Goal: Ask a question: Seek information or help from site administrators or community

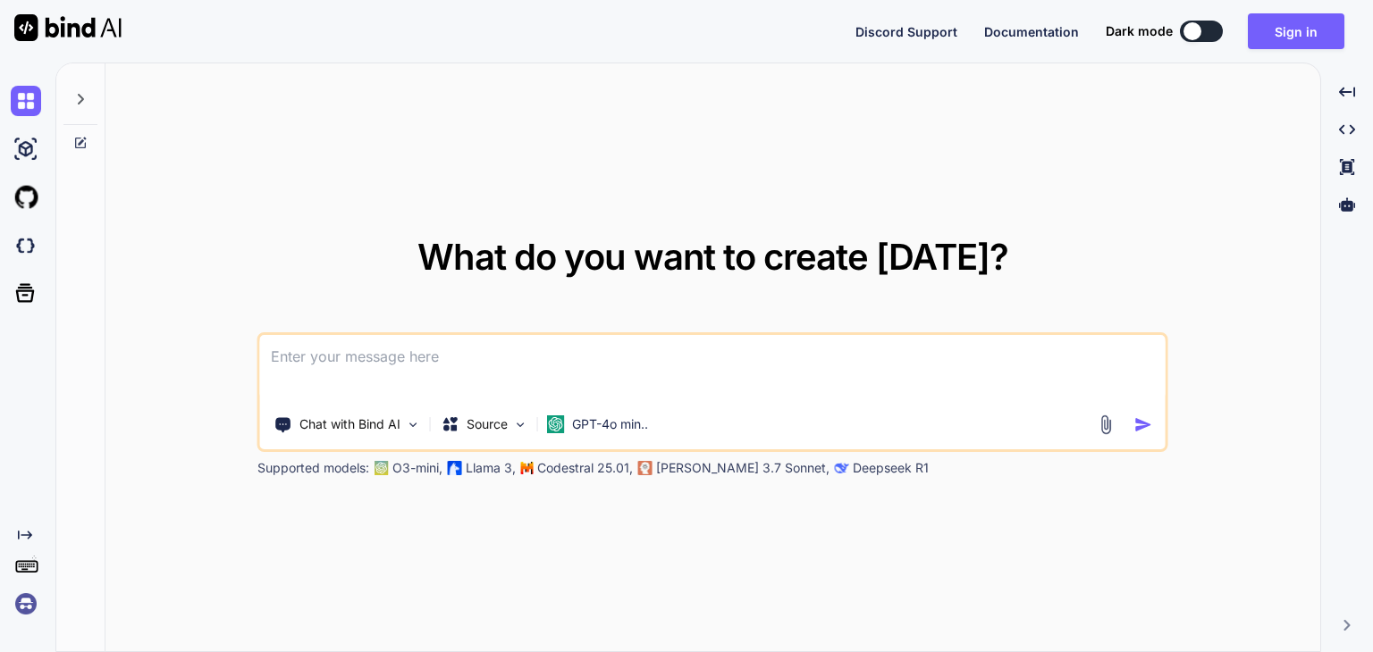
click at [473, 368] on textarea at bounding box center [712, 368] width 905 height 66
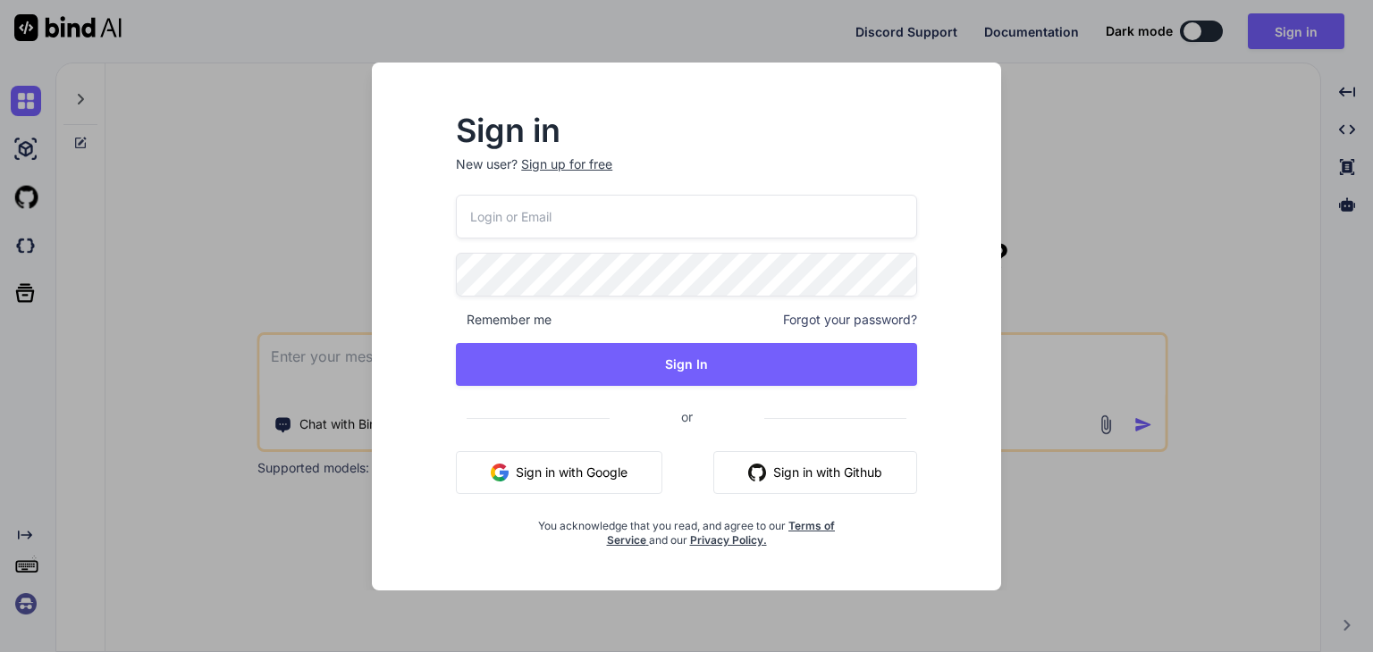
click at [596, 469] on button "Sign in with Google" at bounding box center [559, 472] width 206 height 43
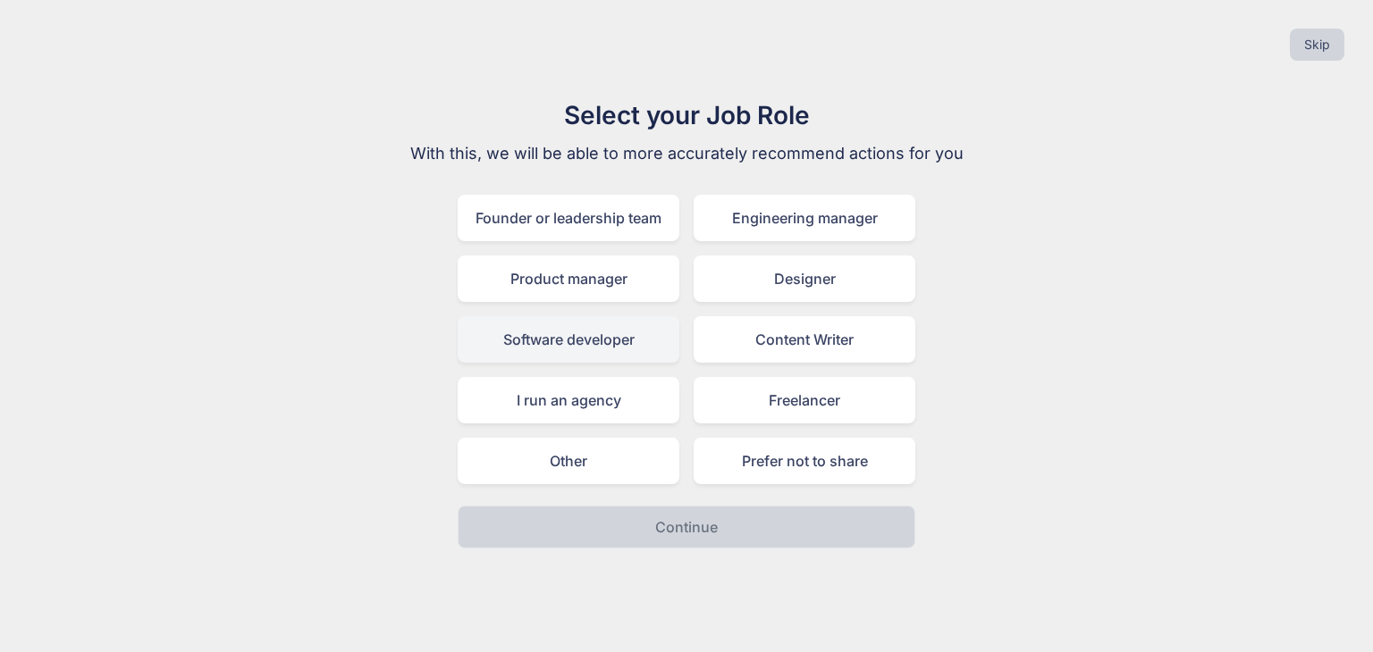
click at [560, 340] on div "Software developer" at bounding box center [569, 339] width 222 height 46
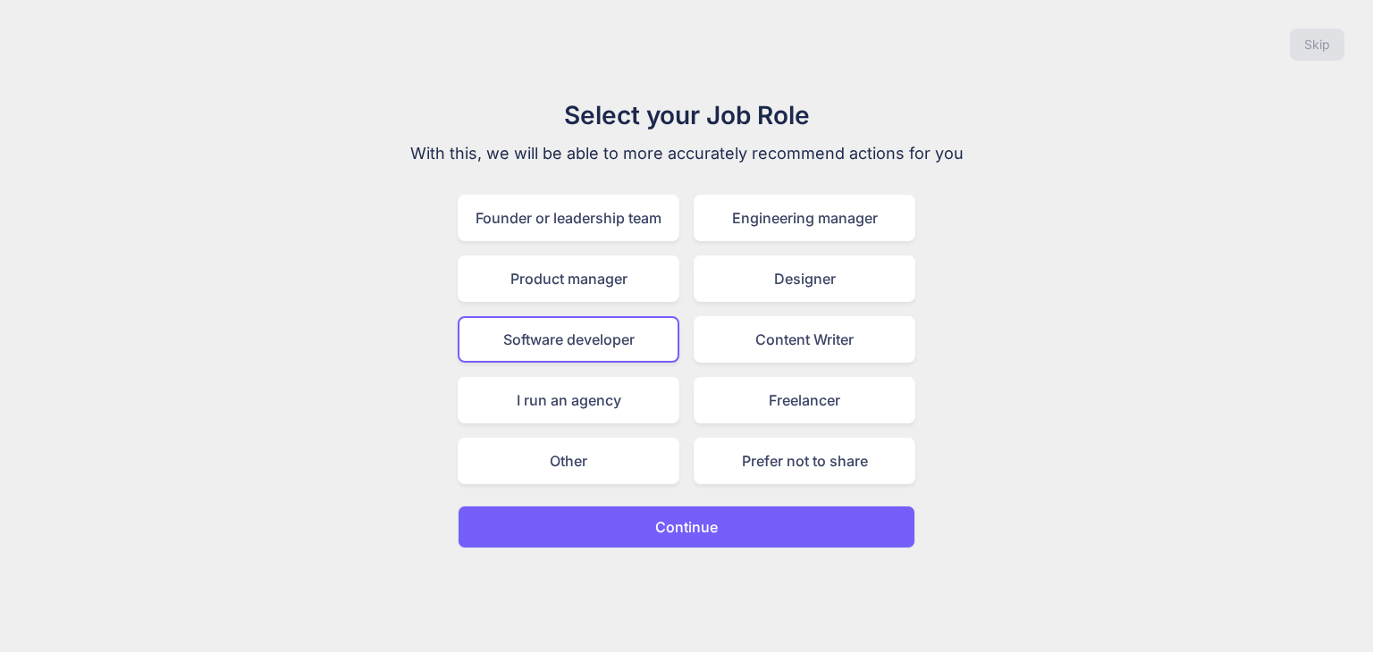
click at [703, 522] on p "Continue" at bounding box center [686, 527] width 63 height 21
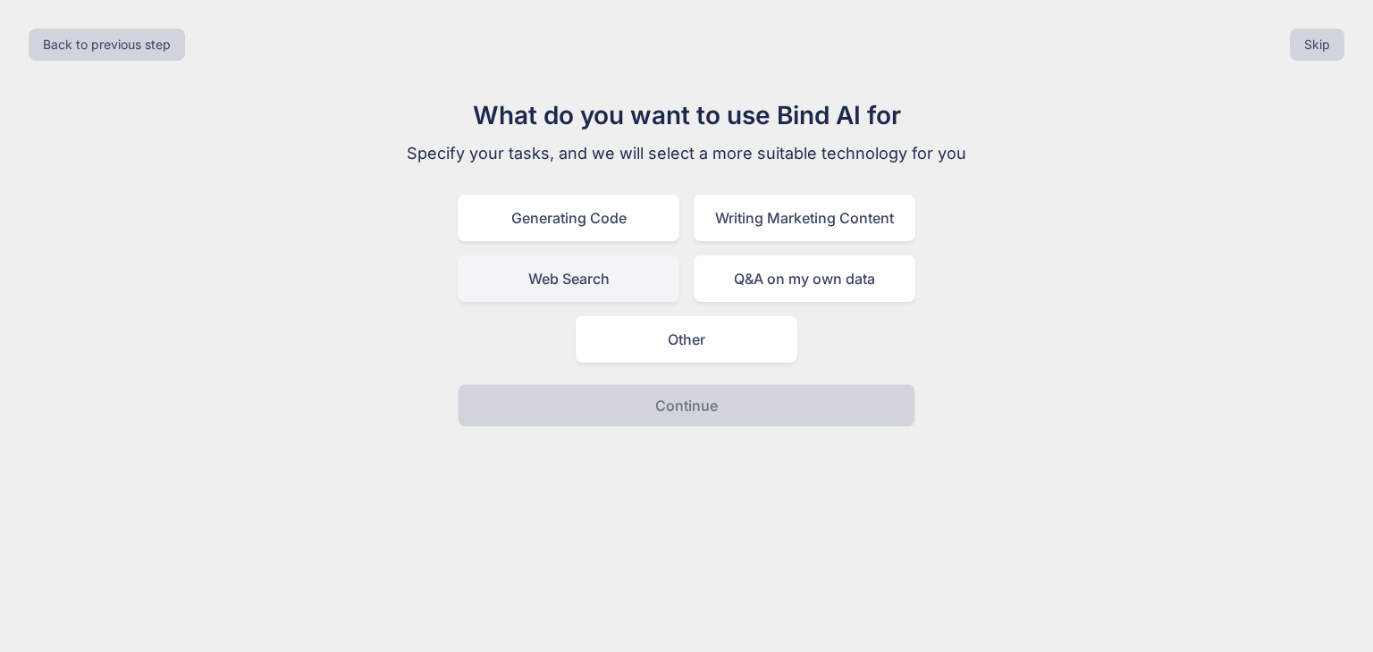
click at [583, 274] on div "Web Search" at bounding box center [569, 279] width 222 height 46
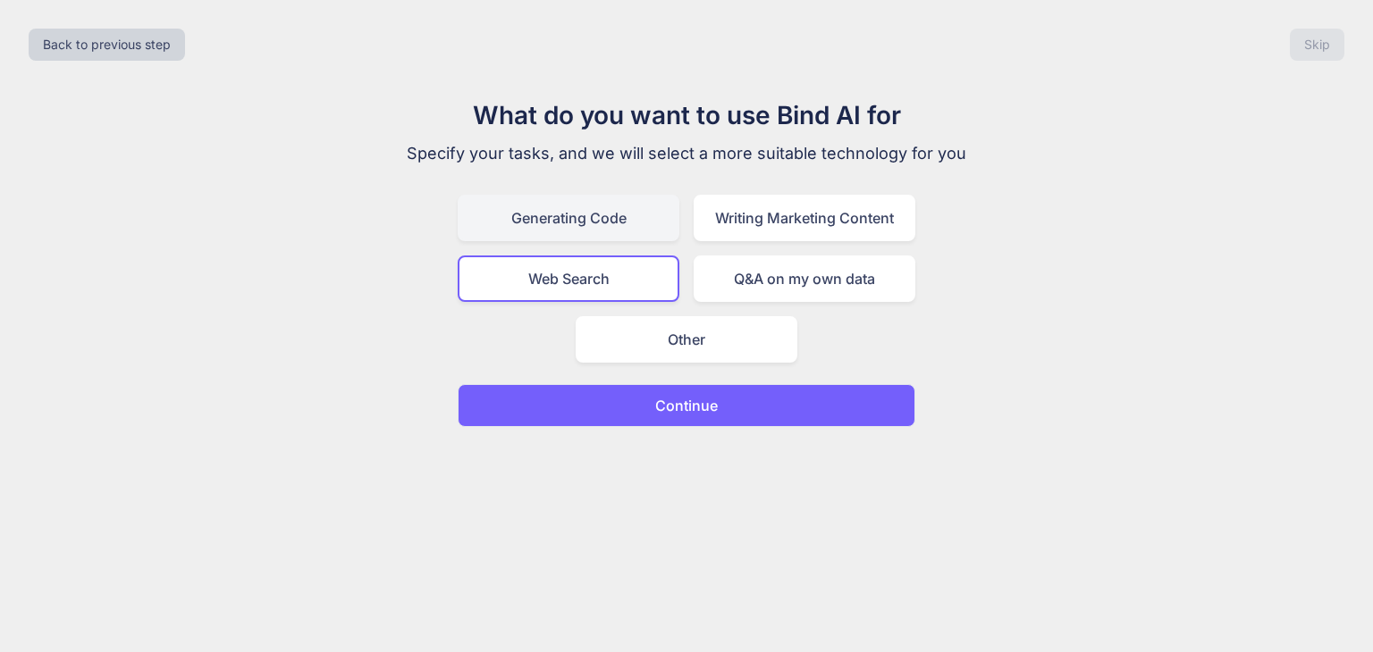
click at [632, 215] on div "Generating Code" at bounding box center [569, 218] width 222 height 46
click at [658, 396] on p "Continue" at bounding box center [686, 405] width 63 height 21
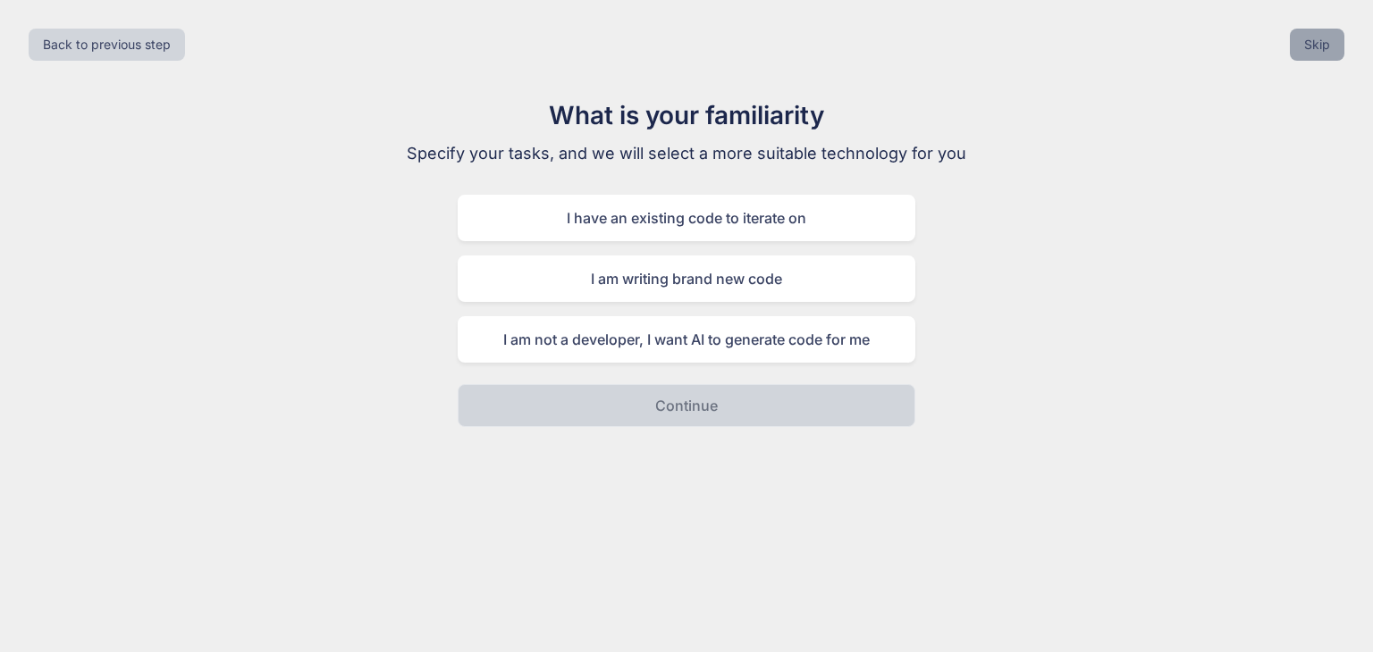
click at [1319, 47] on button "Skip" at bounding box center [1317, 45] width 55 height 32
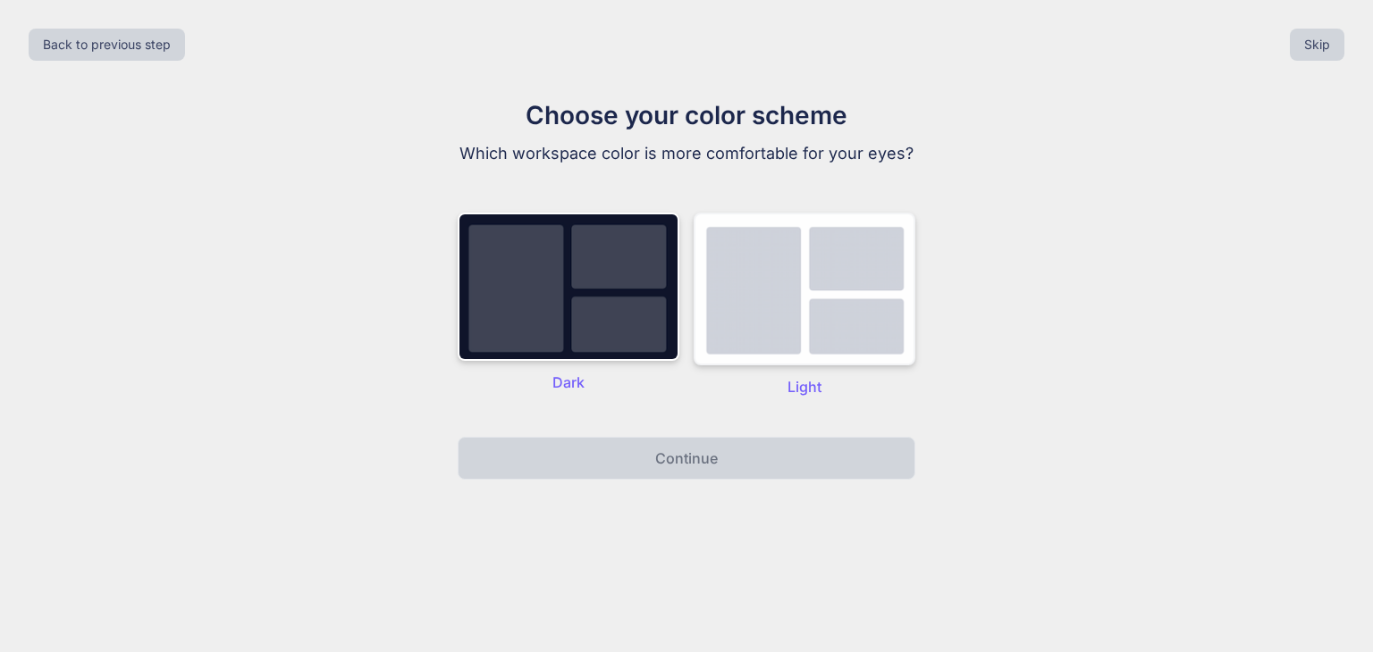
click at [780, 293] on img at bounding box center [805, 289] width 222 height 153
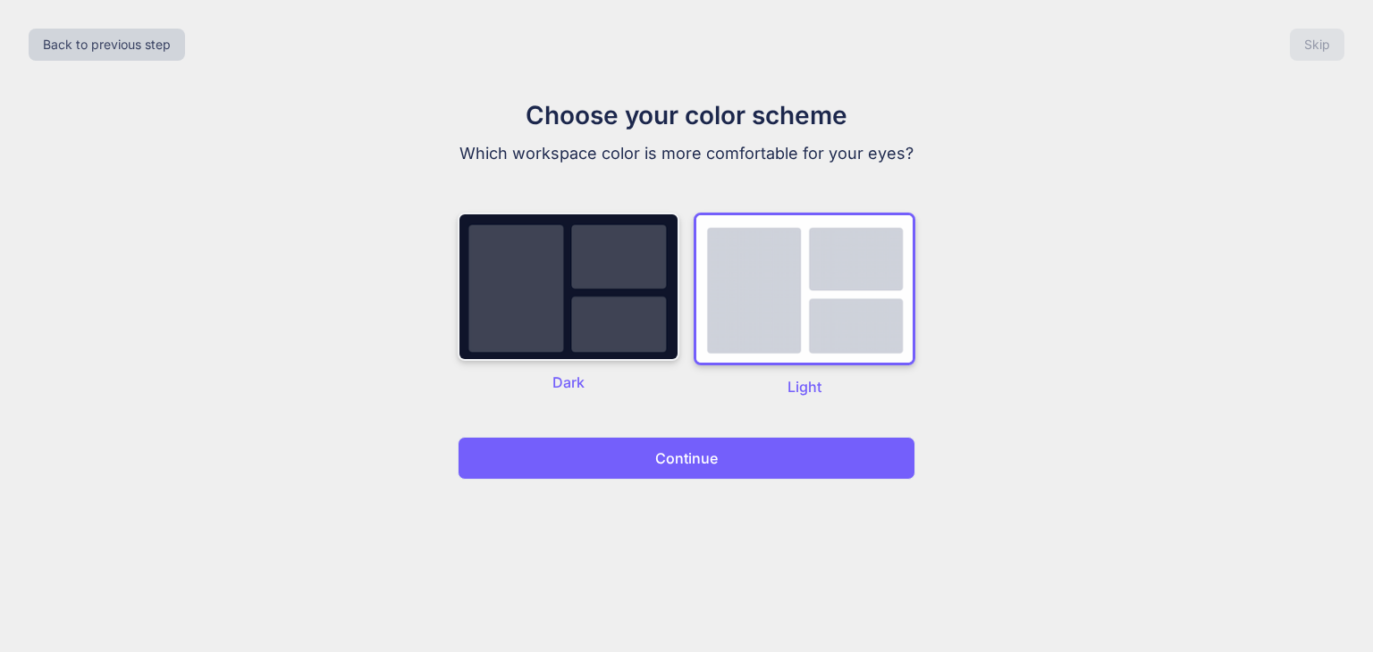
click at [559, 336] on img at bounding box center [569, 287] width 222 height 148
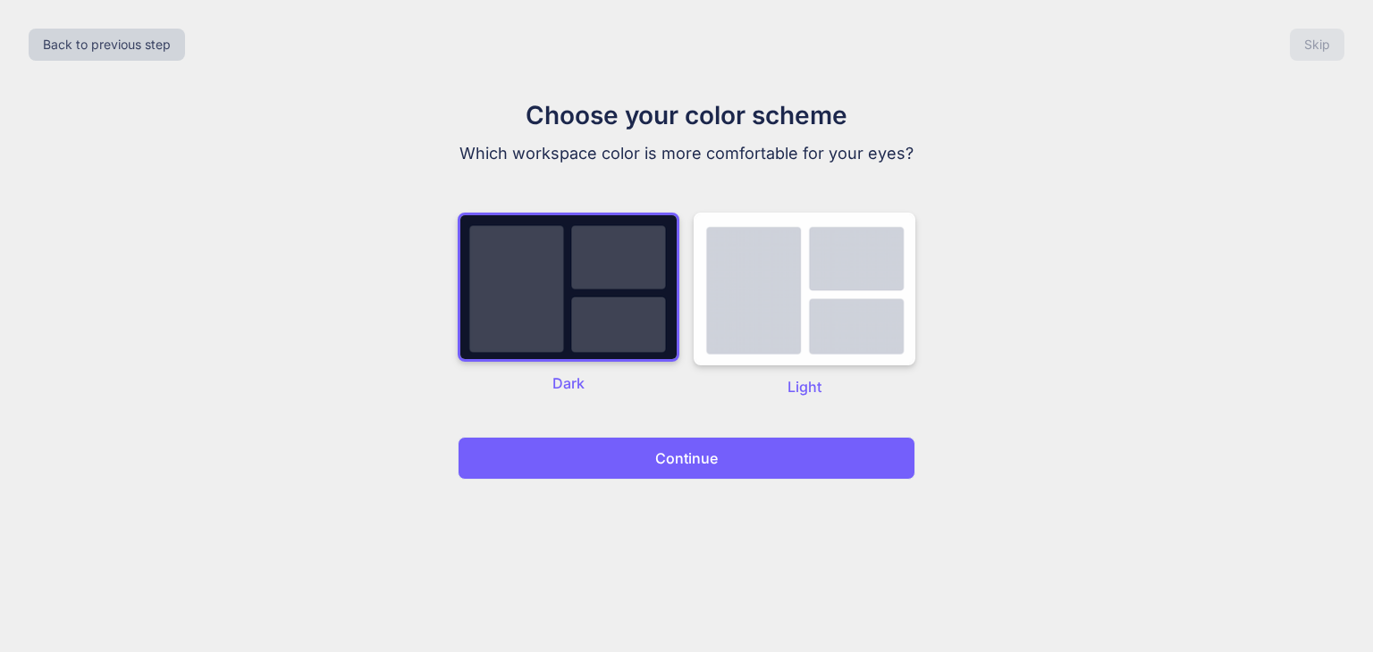
click at [683, 462] on p "Continue" at bounding box center [686, 458] width 63 height 21
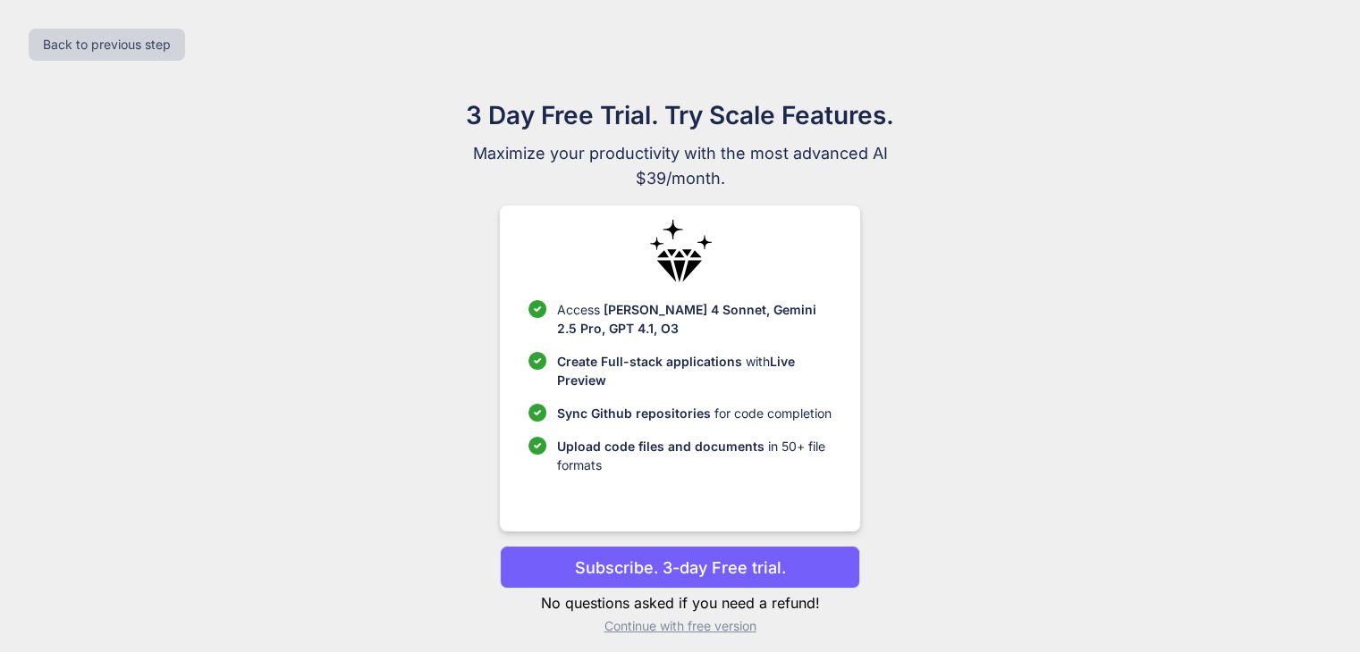
click at [710, 630] on p "Continue with free version" at bounding box center [680, 627] width 360 height 18
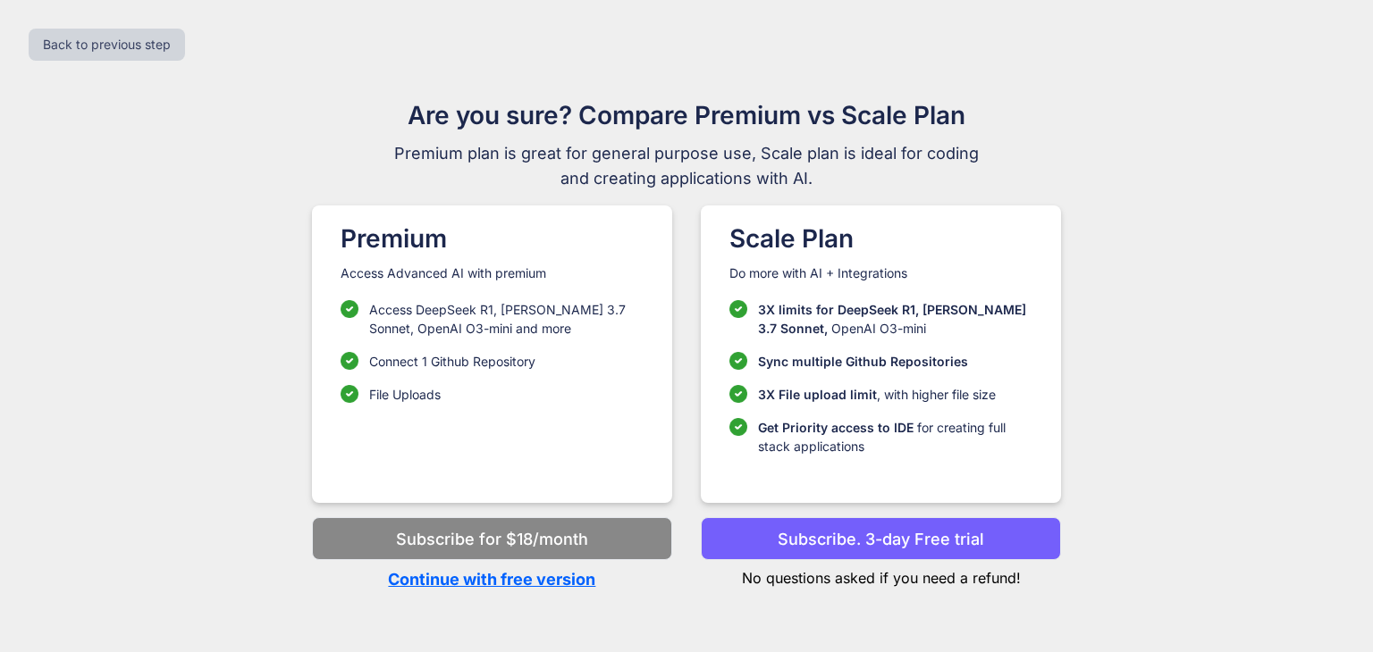
click at [579, 577] on p "Continue with free version" at bounding box center [492, 580] width 360 height 24
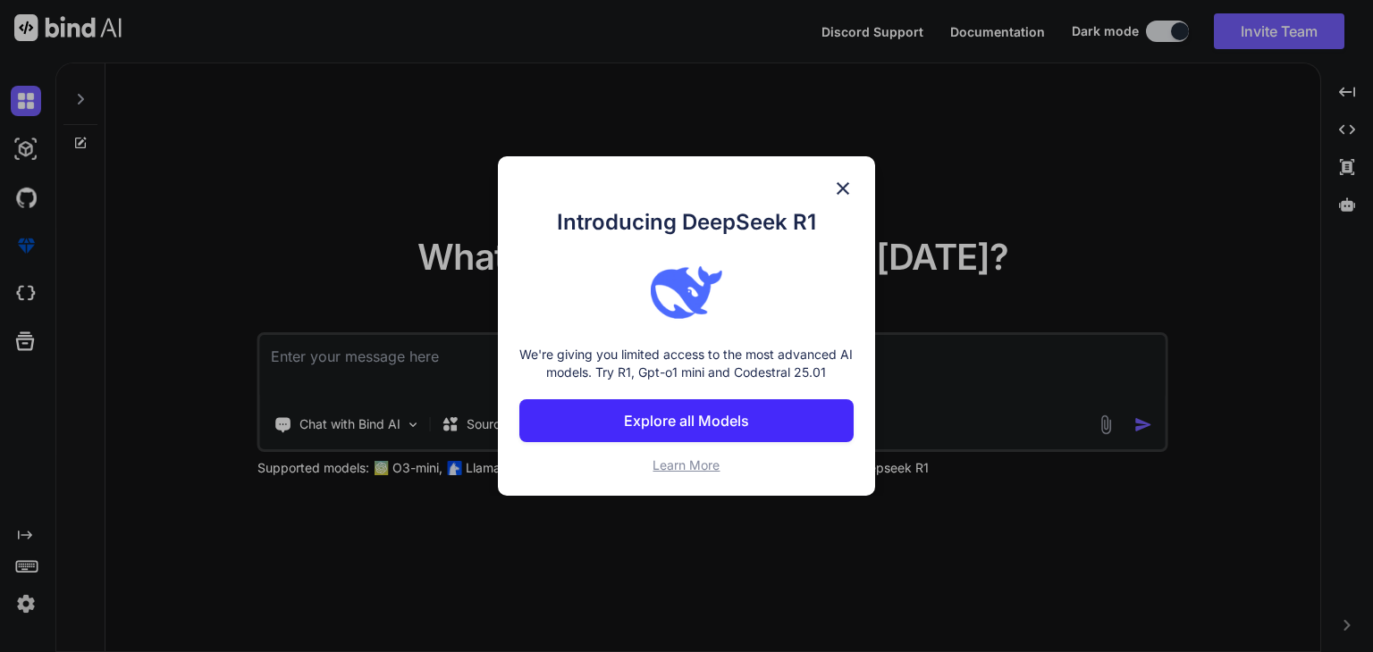
click at [844, 178] on img at bounding box center [842, 188] width 21 height 21
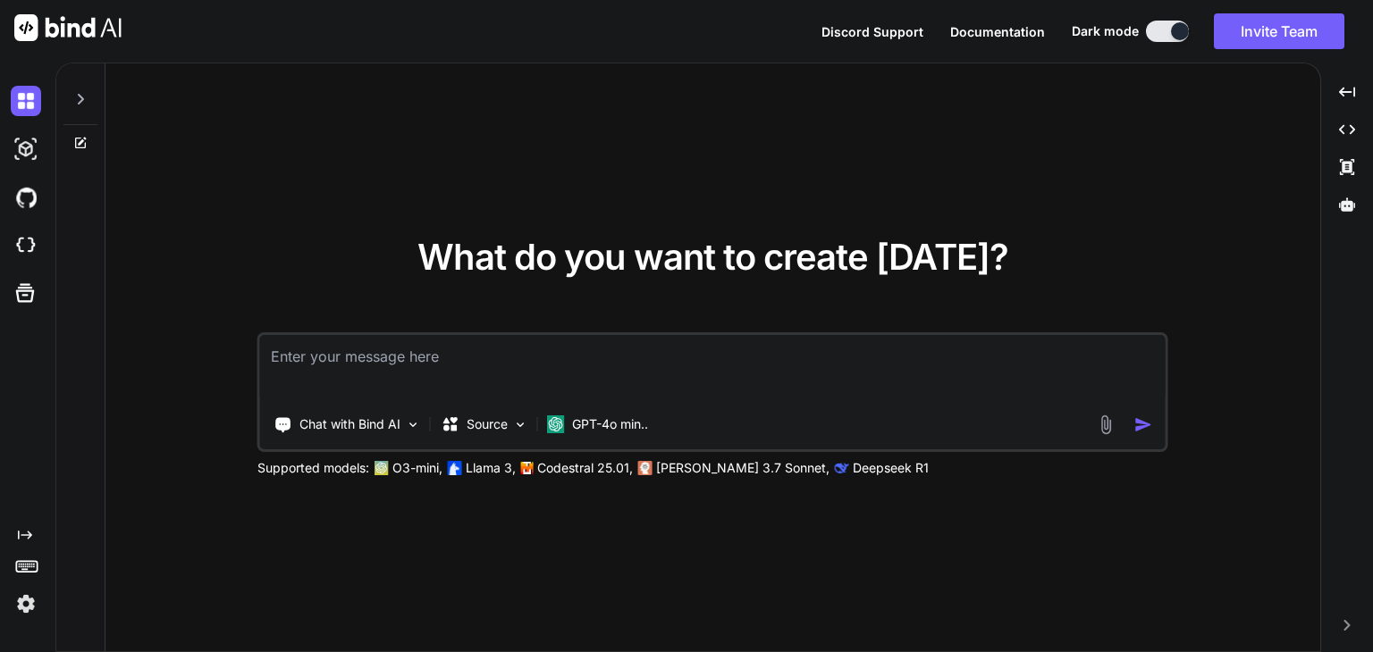
click at [543, 372] on textarea at bounding box center [712, 368] width 905 height 66
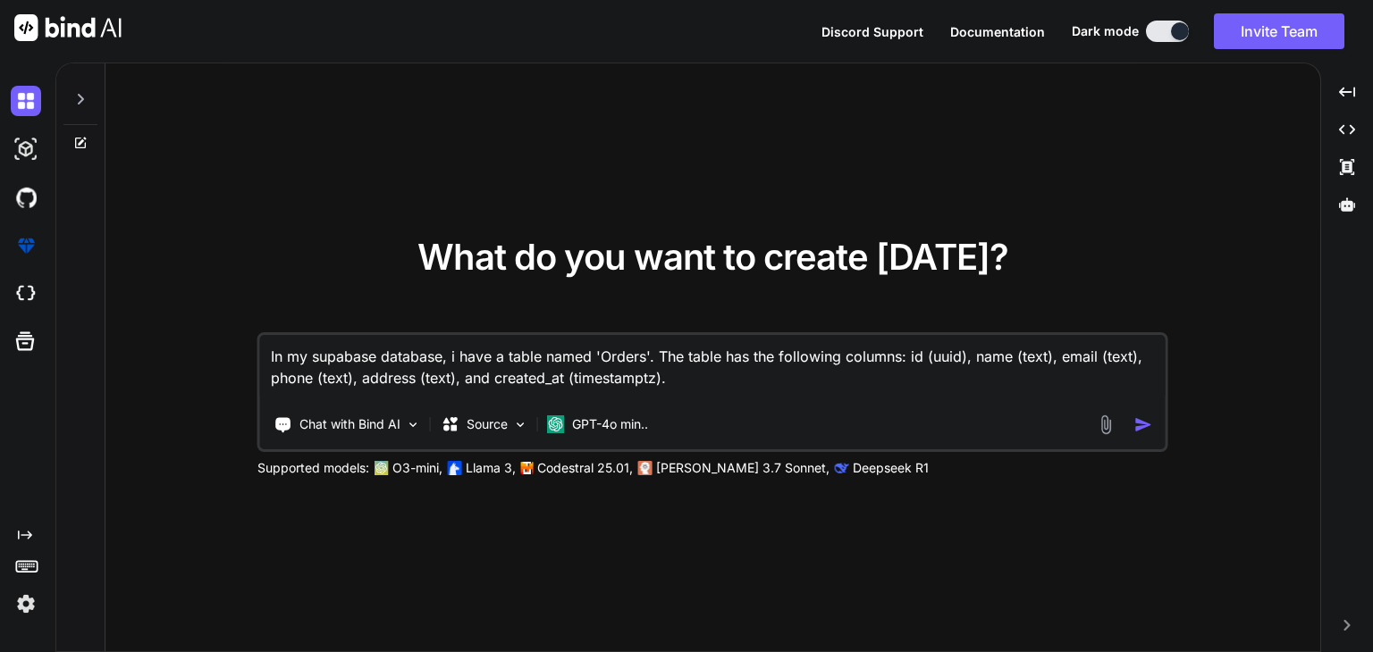
click at [671, 378] on textarea "In my supabase database, i have a table named 'Orders'. The table has the follo…" at bounding box center [712, 368] width 905 height 66
click at [796, 370] on textarea "In my supabase database, i have a table named 'Orders'. The table has the follo…" at bounding box center [712, 368] width 905 height 66
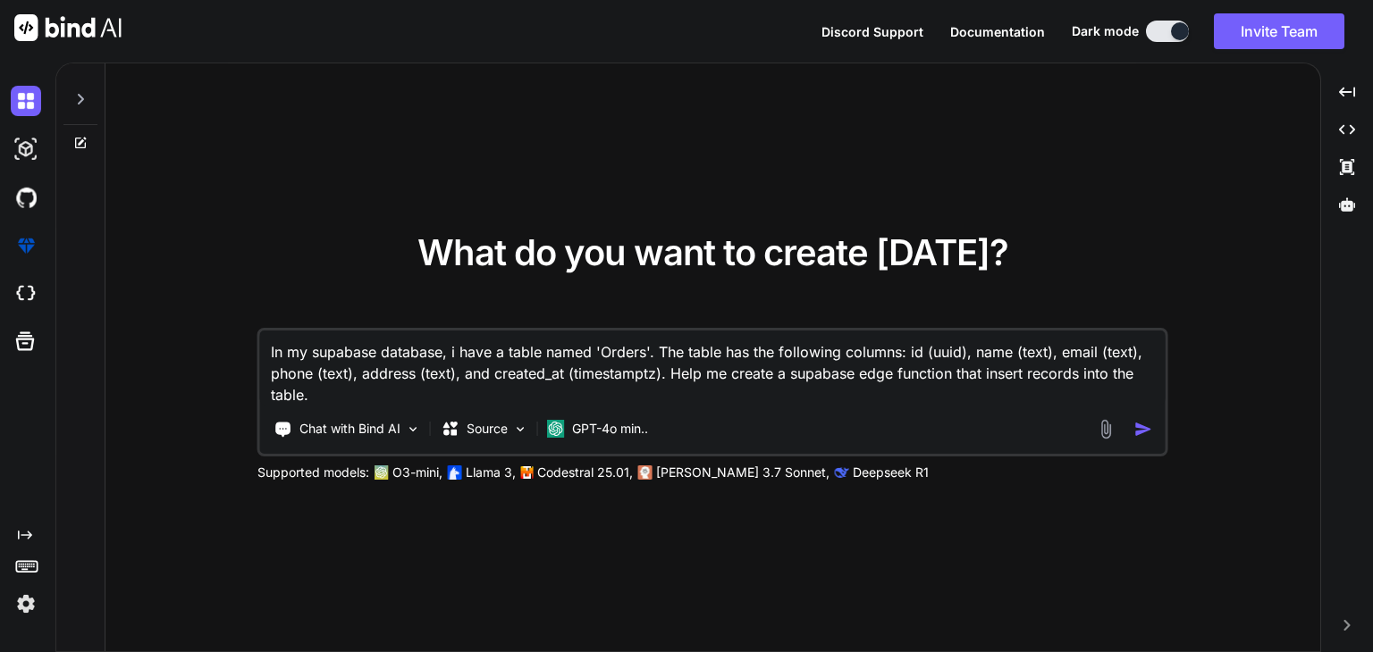
click at [1083, 367] on textarea "In my supabase database, i have a table named 'Orders'. The table has the follo…" at bounding box center [712, 368] width 905 height 75
click at [981, 372] on textarea "In my supabase database, i have a table named 'Orders'. The table has the follo…" at bounding box center [712, 368] width 905 height 75
type textarea "In my supabase database, i have a table named 'Orders'. The table has the follo…"
click at [937, 388] on textarea "In my supabase database, i have a table named 'Orders'. The table has the follo…" at bounding box center [712, 368] width 905 height 75
click at [737, 369] on textarea "In my supabase database, i have a table named 'Orders'. The table has the follo…" at bounding box center [712, 368] width 905 height 75
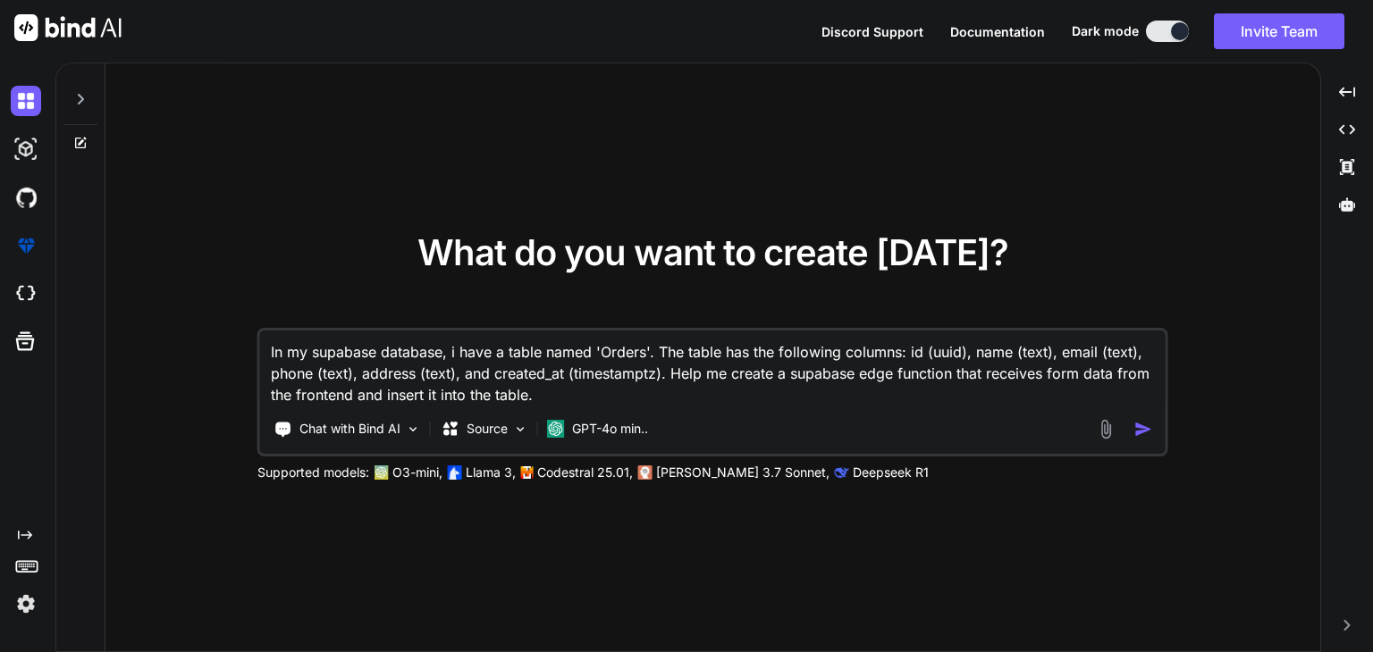
click at [636, 376] on textarea "In my supabase database, i have a table named 'Orders'. The table has the follo…" at bounding box center [712, 368] width 905 height 75
click at [636, 387] on textarea "In my supabase database, i have a table named 'Orders'. The table has the follo…" at bounding box center [712, 368] width 905 height 75
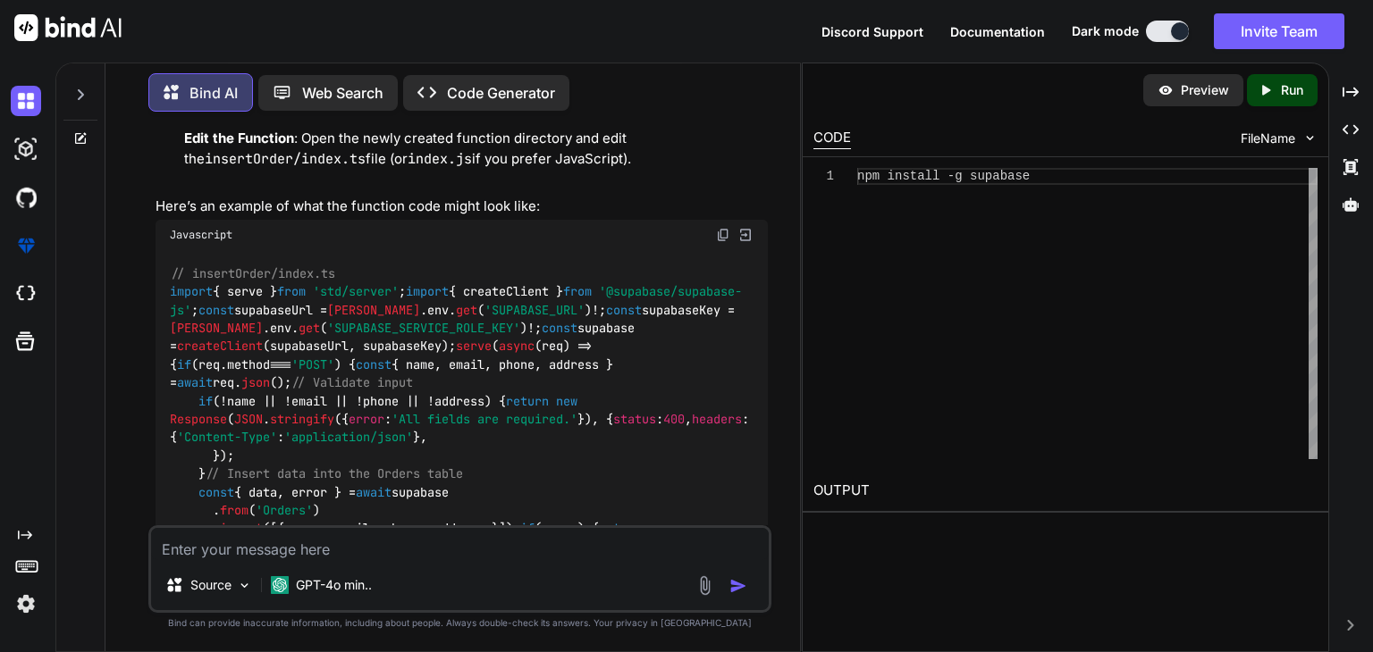
scroll to position [983, 0]
click at [400, 358] on code "// insertOrder/index.ts import { serve } from 'std/server' ; import { createCli…" at bounding box center [463, 495] width 586 height 456
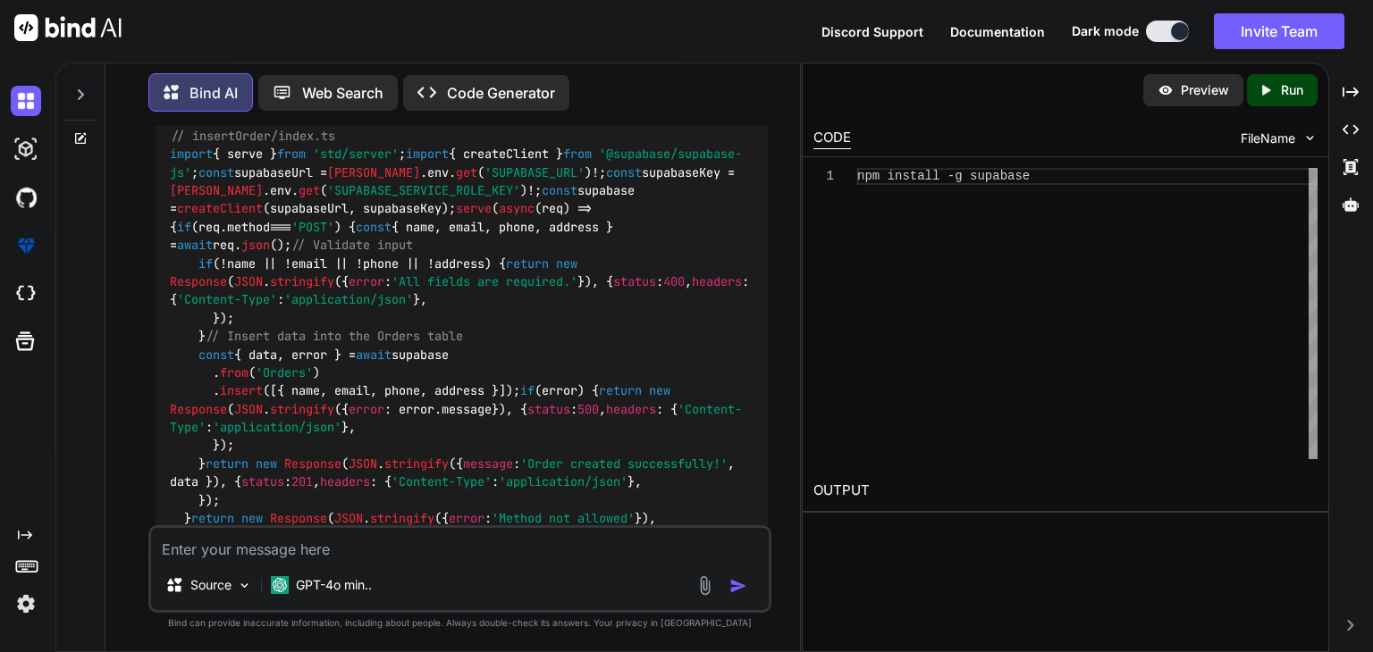
scroll to position [1126, 0]
drag, startPoint x: 197, startPoint y: 367, endPoint x: 234, endPoint y: 476, distance: 114.5
click at [234, 476] on div "// insertOrder/index.ts import { serve } from 'std/server' ; import { createCli…" at bounding box center [462, 352] width 612 height 484
click at [277, 306] on span "'Content-Type'" at bounding box center [227, 298] width 100 height 16
click at [266, 315] on code "// insertOrder/index.ts import { serve } from 'std/server' ; import { createCli…" at bounding box center [463, 352] width 586 height 456
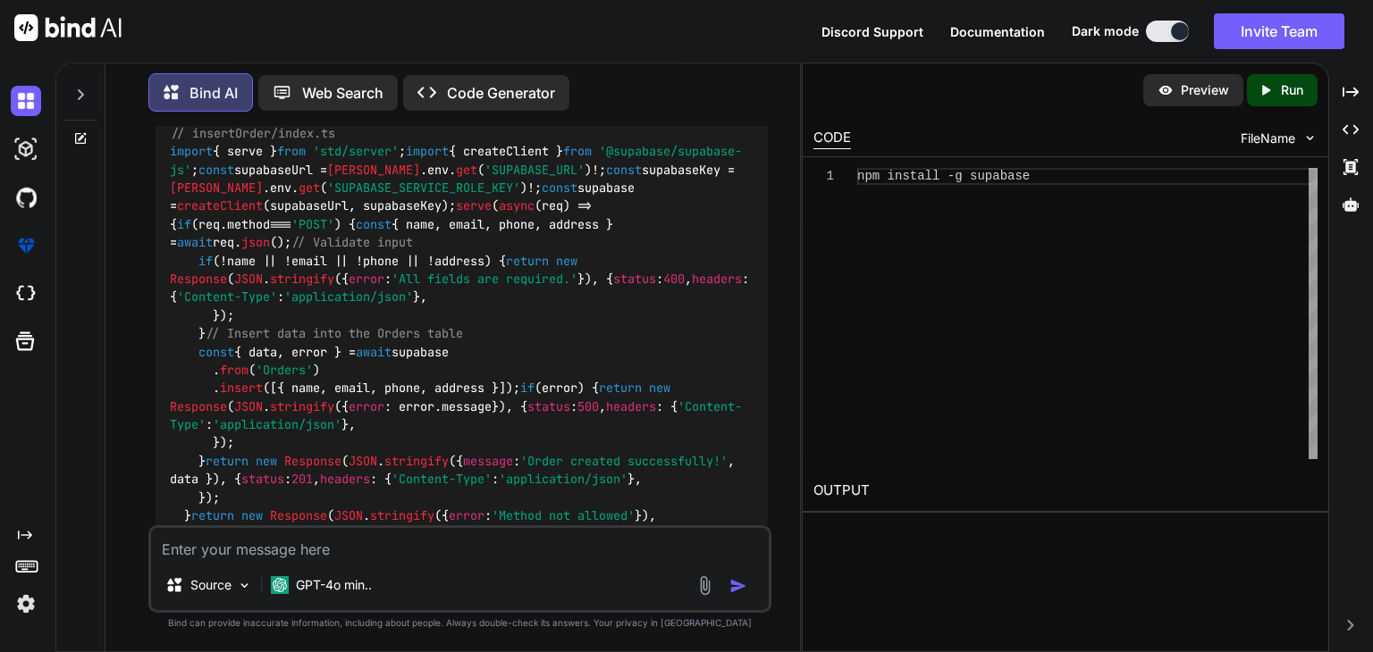
click at [324, 308] on code "// insertOrder/index.ts import { serve } from 'std/server' ; import { createCli…" at bounding box center [463, 352] width 586 height 456
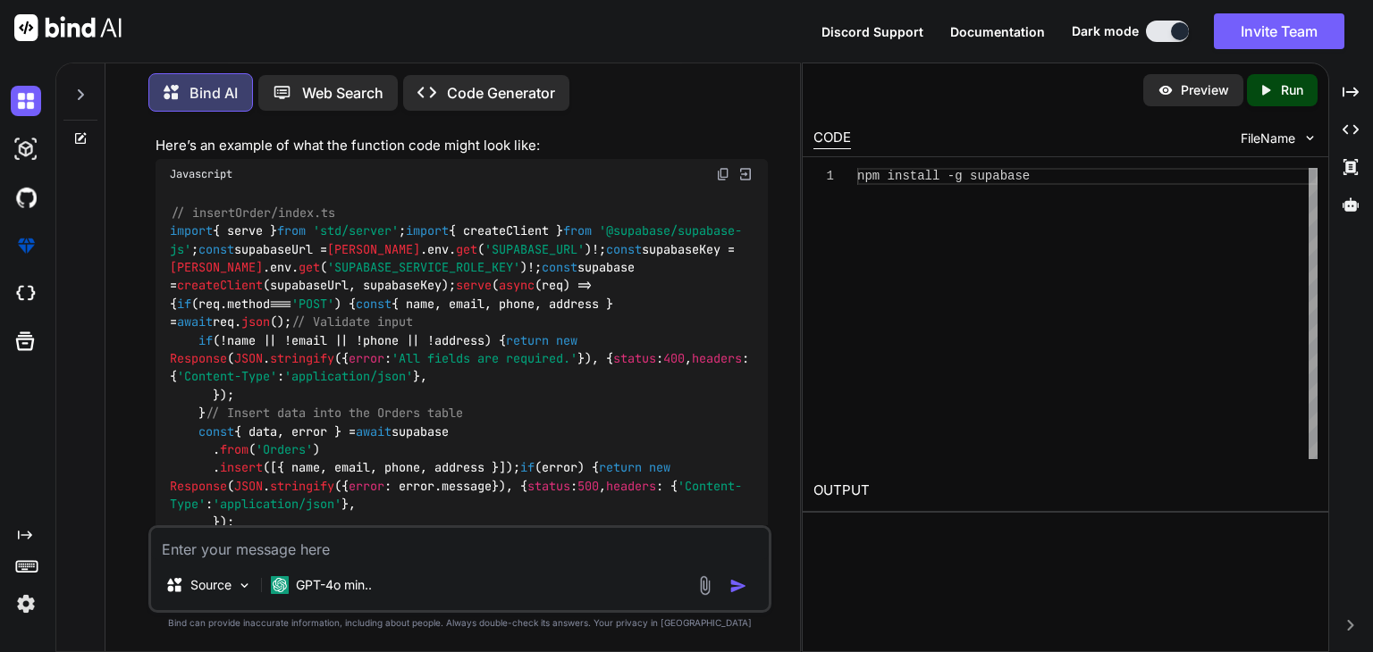
scroll to position [1045, 0]
click at [720, 169] on img at bounding box center [723, 176] width 14 height 14
click at [722, 176] on img at bounding box center [723, 176] width 14 height 14
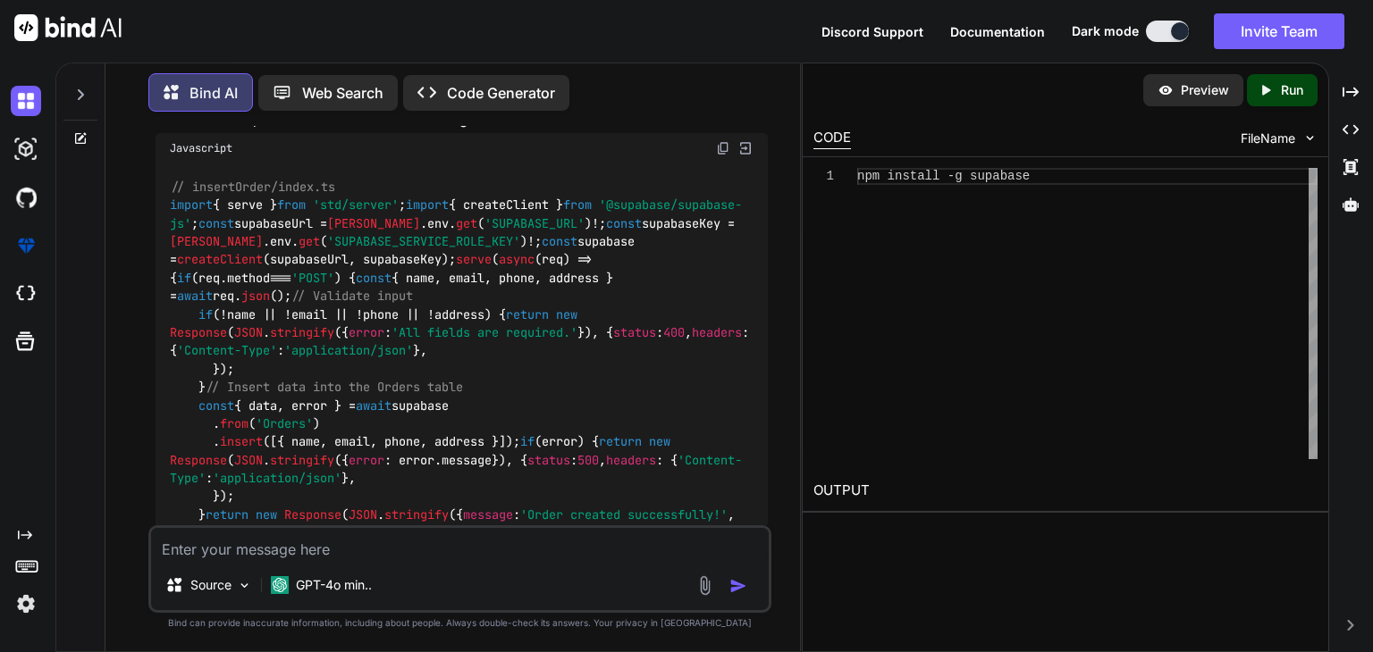
scroll to position [1073, 0]
click at [409, 546] on textarea at bounding box center [460, 544] width 618 height 32
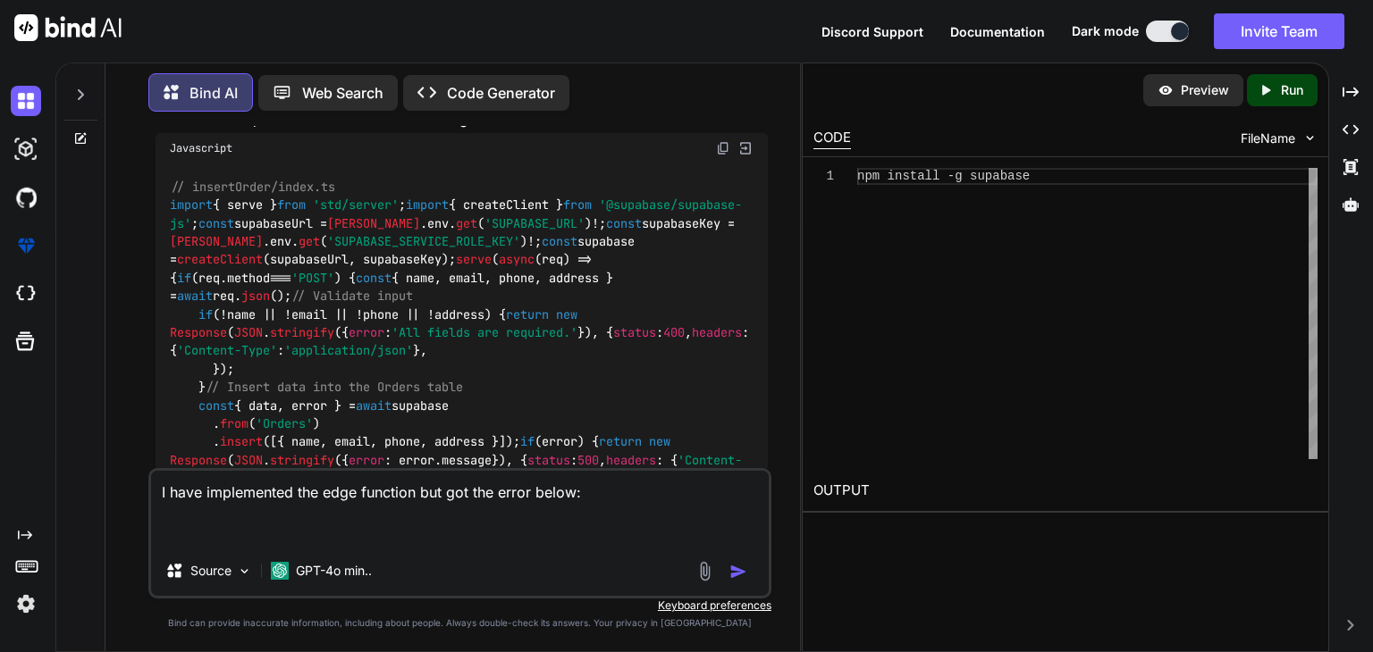
paste textarea "Failed to deploy edge function: failed to create the graph Caused by: Relative …"
type textarea "I have implemented the edge function but got the error below: Failed to deploy …"
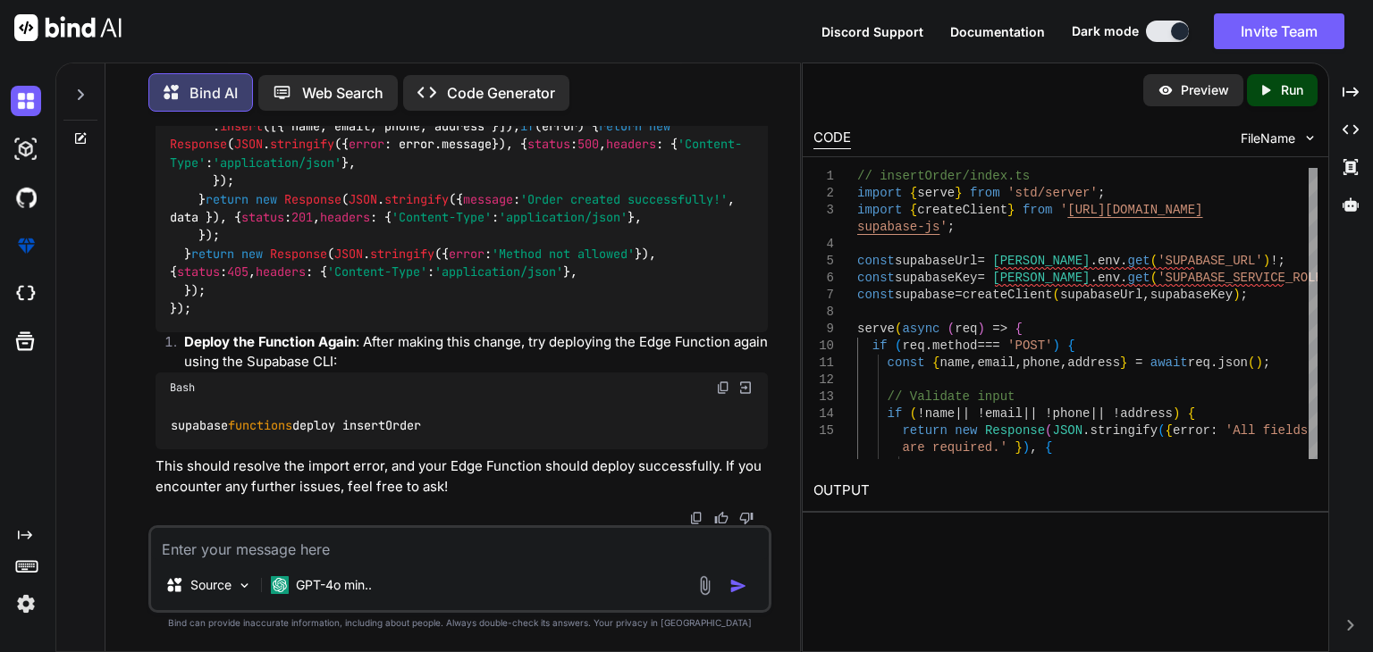
scroll to position [3025, 0]
click at [459, 559] on textarea at bounding box center [460, 544] width 618 height 32
click at [375, 591] on div "GPT-4o min.." at bounding box center [321, 586] width 115 height 36
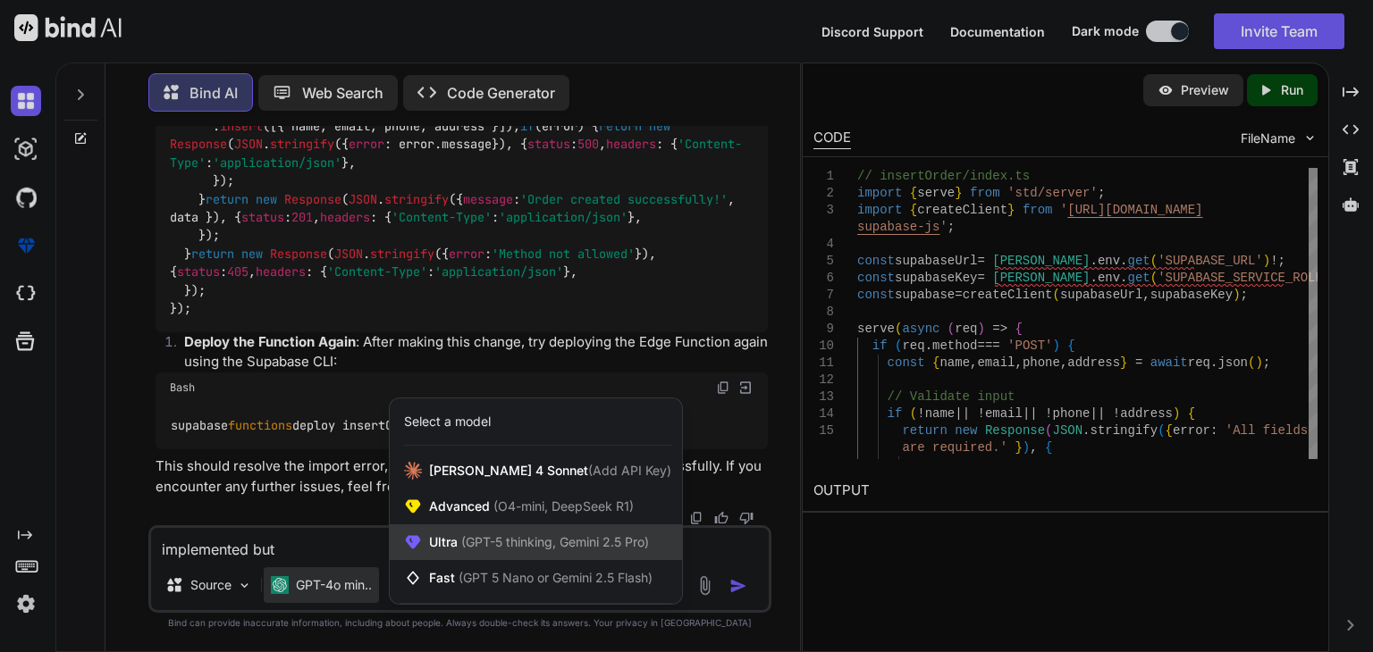
click at [435, 543] on span "Ultra (GPT-5 thinking, Gemini 2.5 Pro)" at bounding box center [539, 543] width 220 height 18
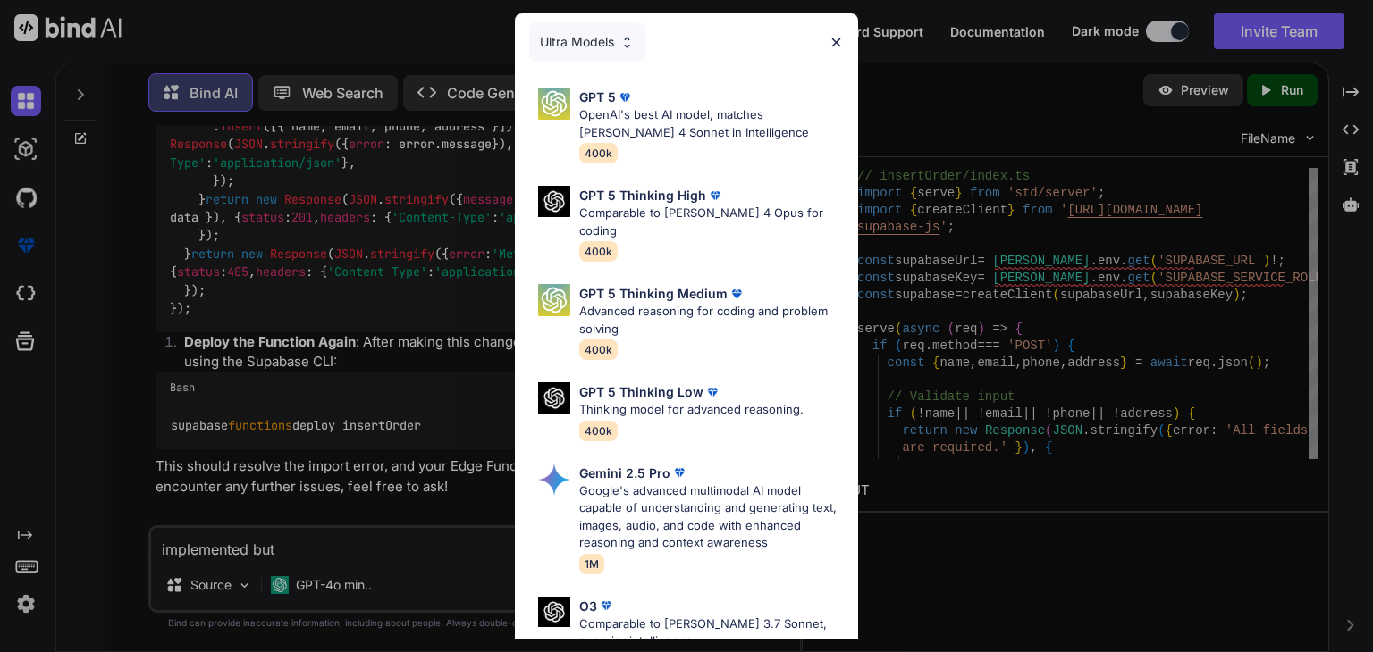
click at [836, 39] on img at bounding box center [836, 42] width 15 height 15
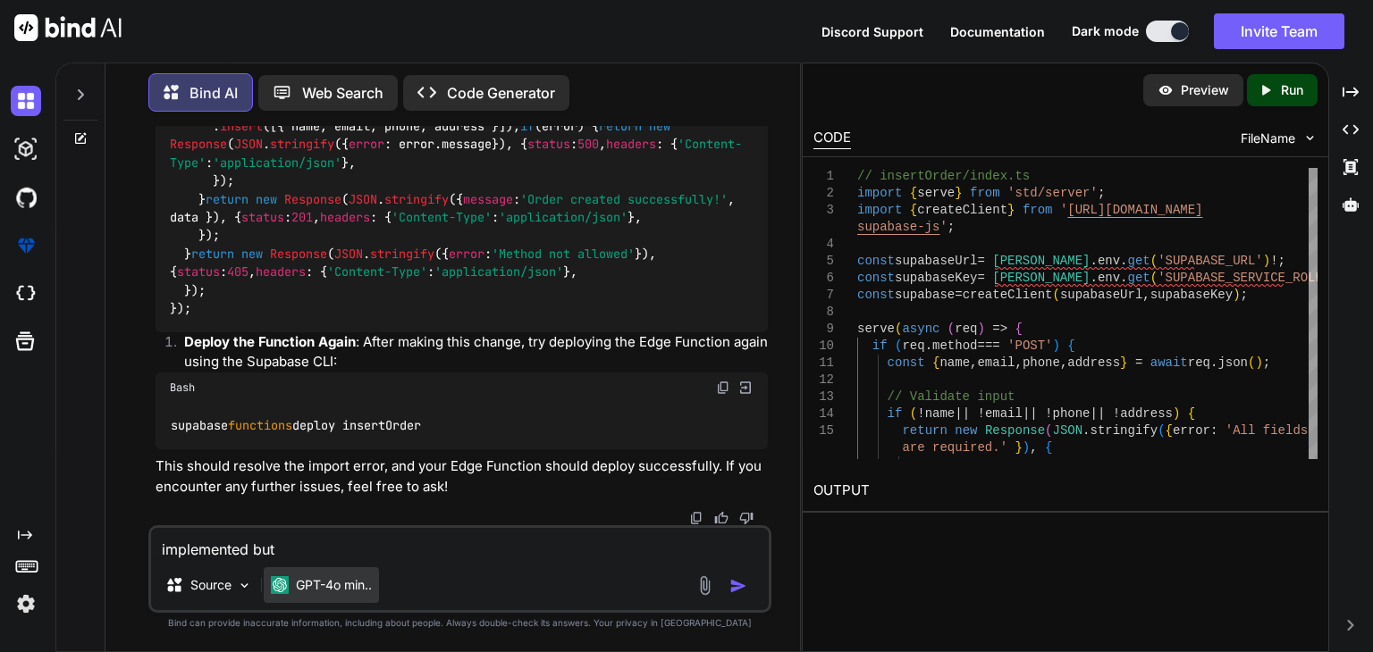
click at [333, 590] on p "GPT-4o min.." at bounding box center [334, 586] width 76 height 18
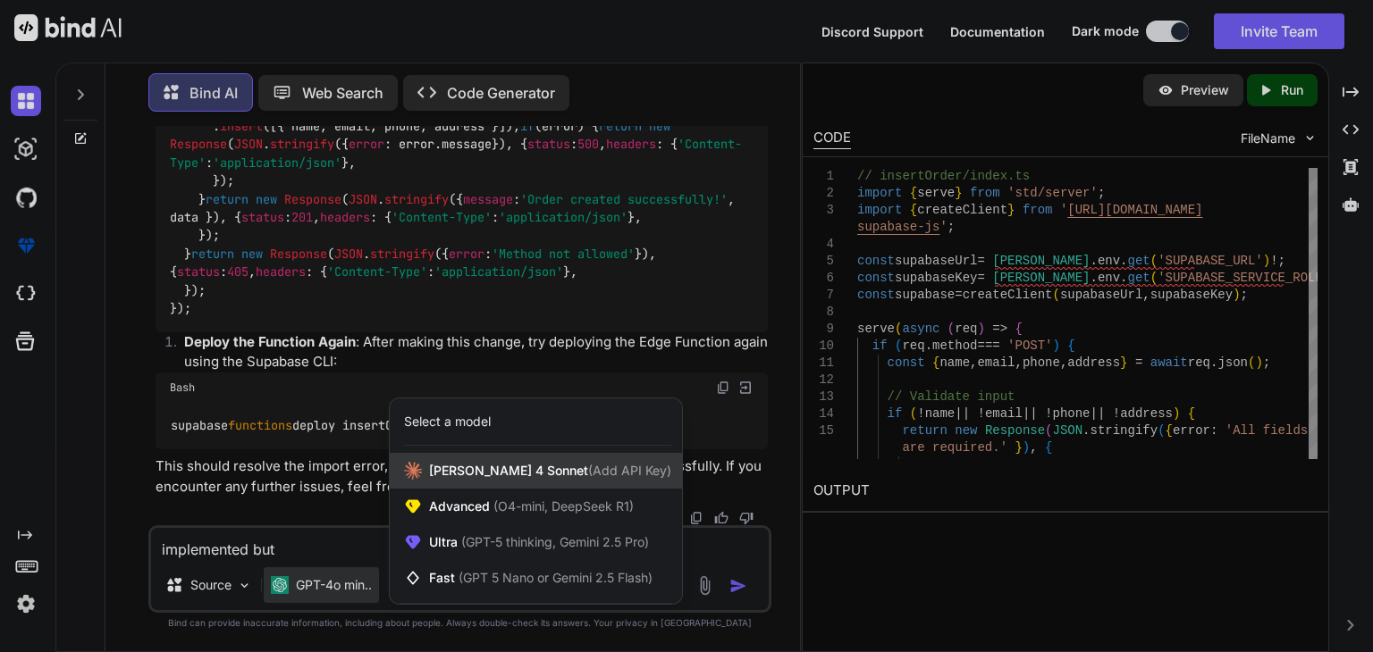
click at [487, 467] on span "[PERSON_NAME] 4 Sonnet (Add API Key)" at bounding box center [550, 471] width 242 height 18
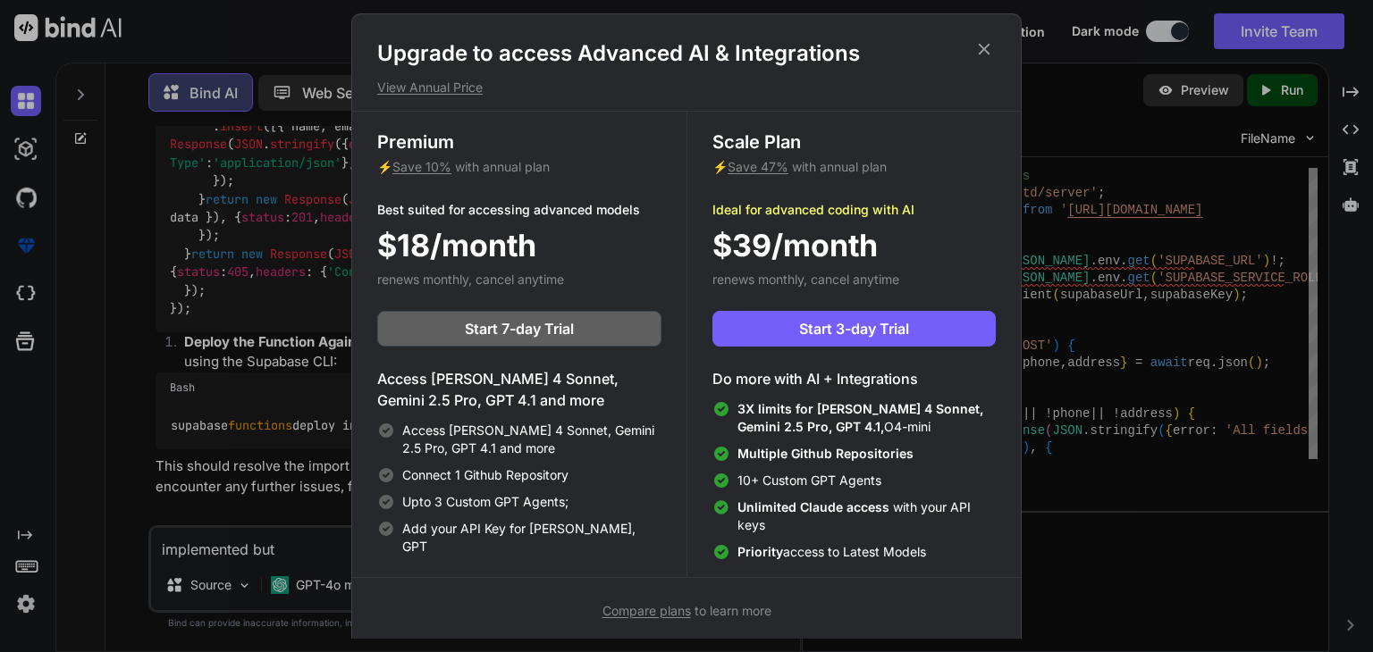
click at [986, 46] on icon at bounding box center [985, 50] width 12 height 12
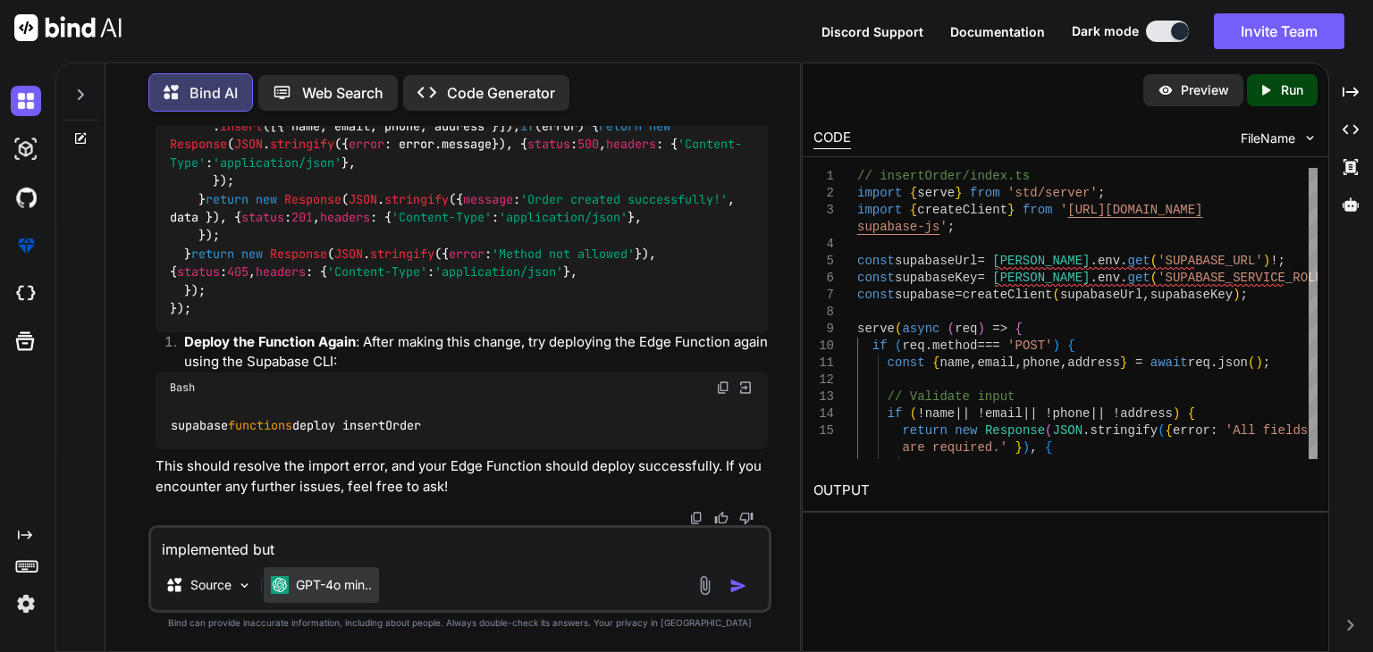
click at [313, 585] on p "GPT-4o min.." at bounding box center [334, 586] width 76 height 18
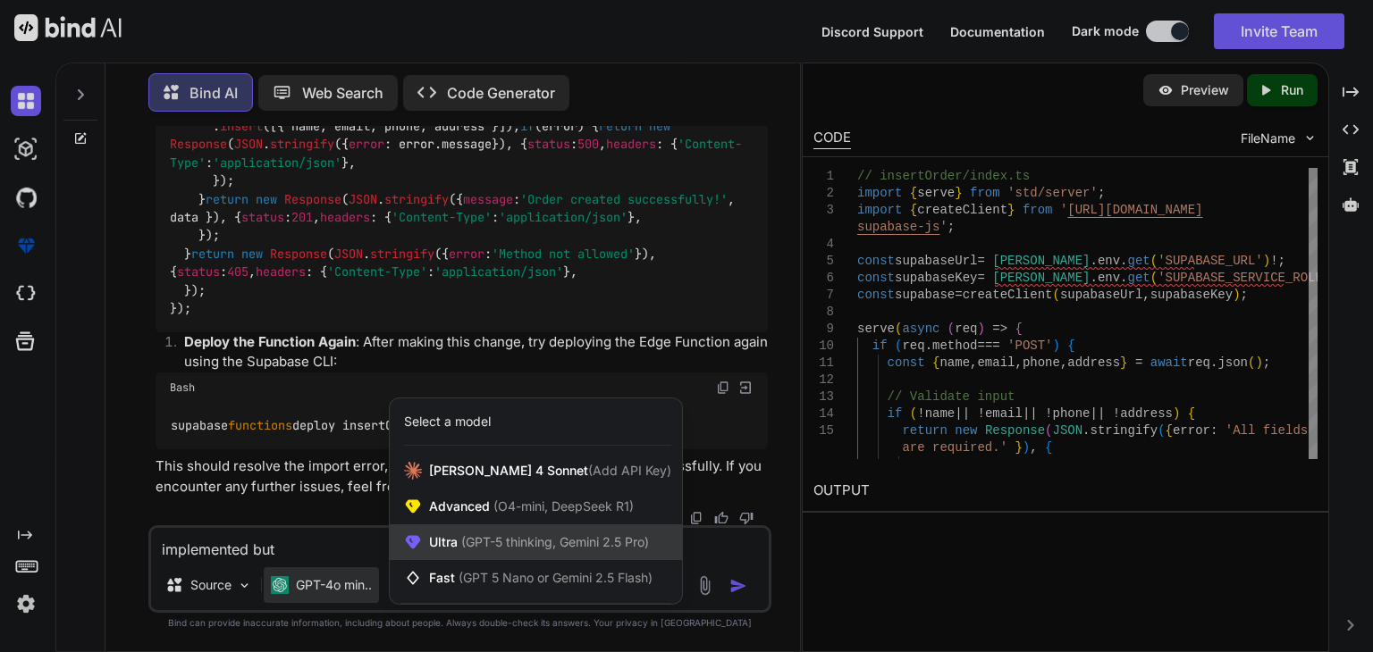
click at [452, 547] on span "Ultra (GPT-5 thinking, Gemini 2.5 Pro)" at bounding box center [539, 543] width 220 height 18
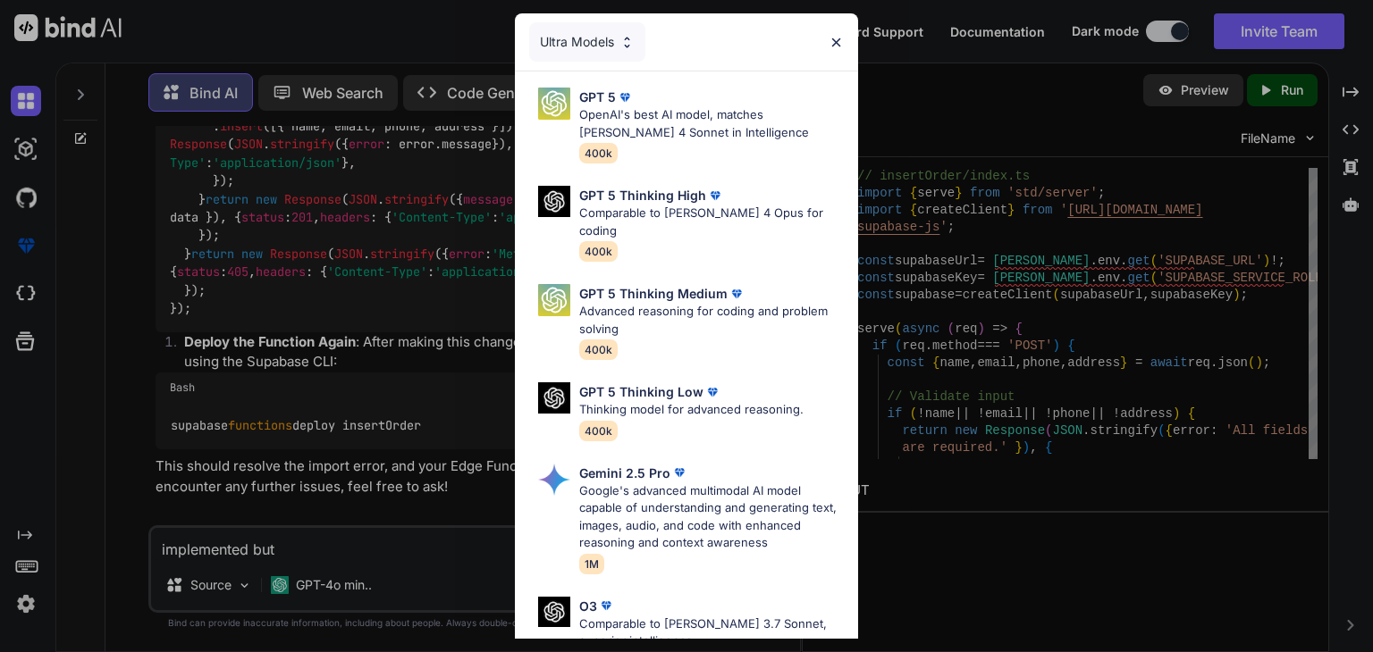
click at [838, 37] on img at bounding box center [836, 42] width 15 height 15
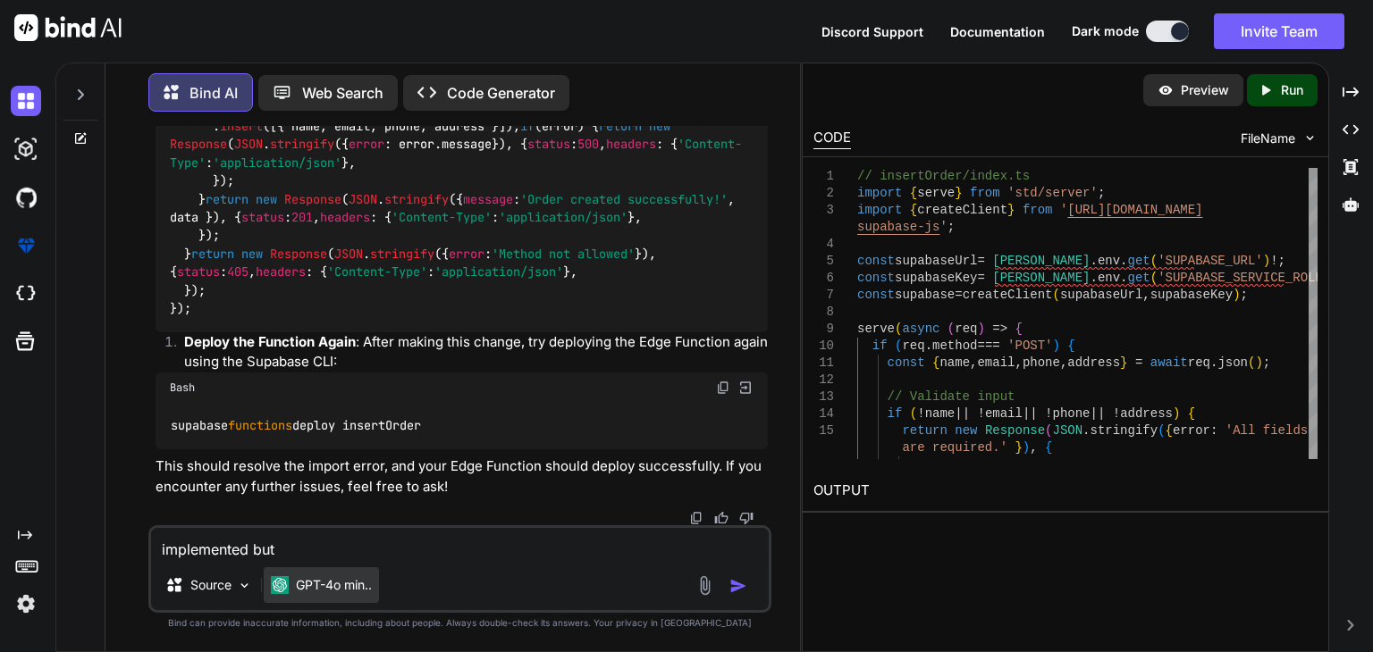
click at [317, 584] on p "GPT-4o min.." at bounding box center [334, 586] width 76 height 18
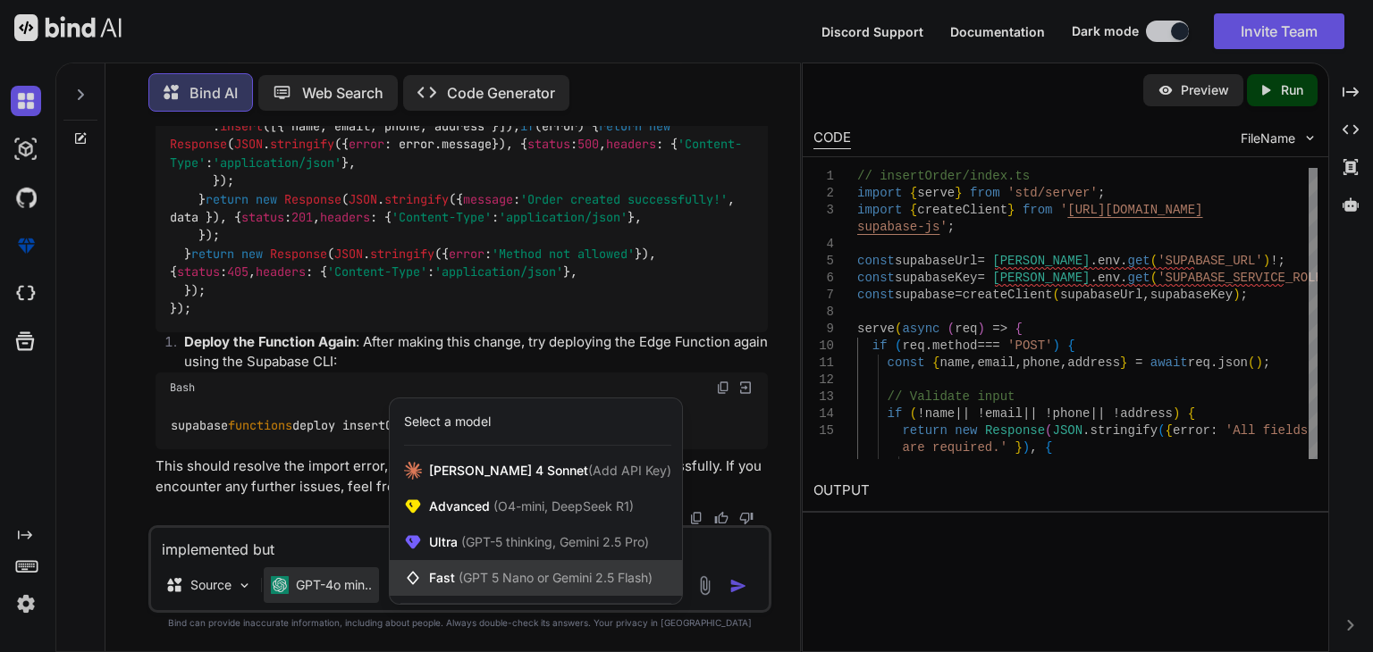
click at [475, 581] on span "(GPT 5 Nano or Gemini 2.5 Flash)" at bounding box center [556, 577] width 194 height 15
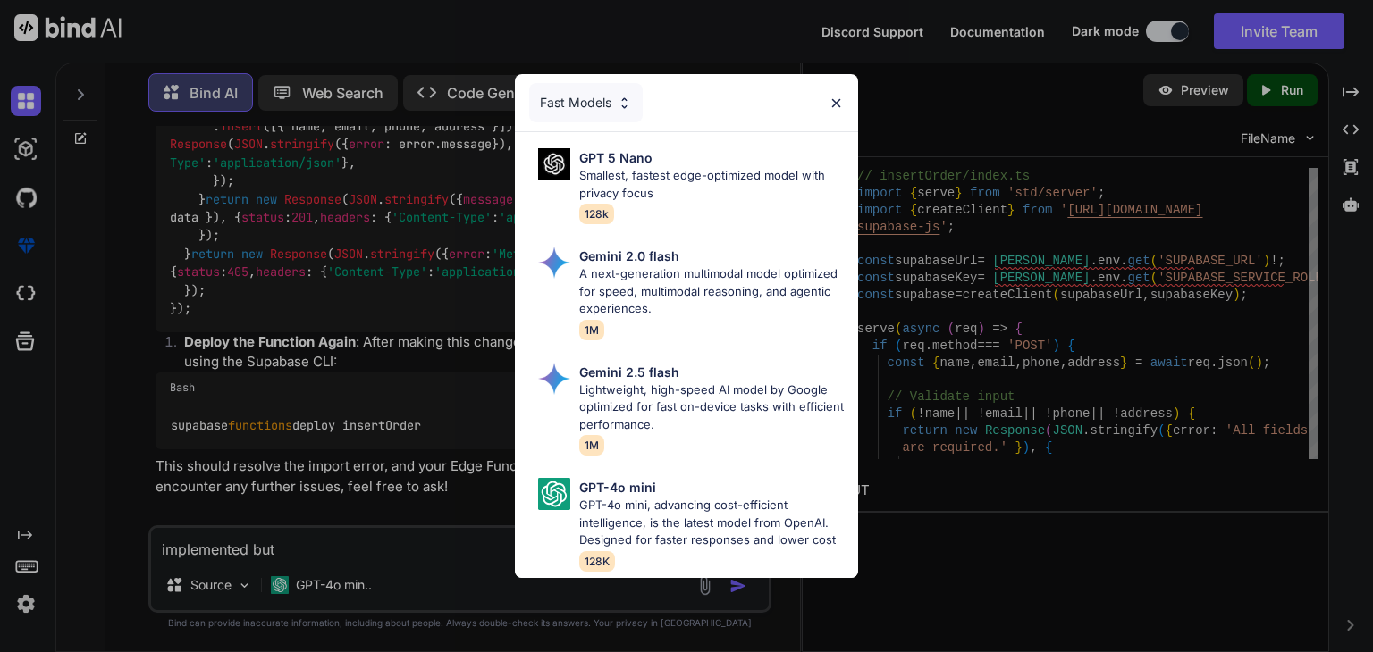
click at [379, 577] on div "Fast Models GPT 5 Nano Smallest, fastest edge-optimized model with privacy focu…" at bounding box center [686, 326] width 1373 height 652
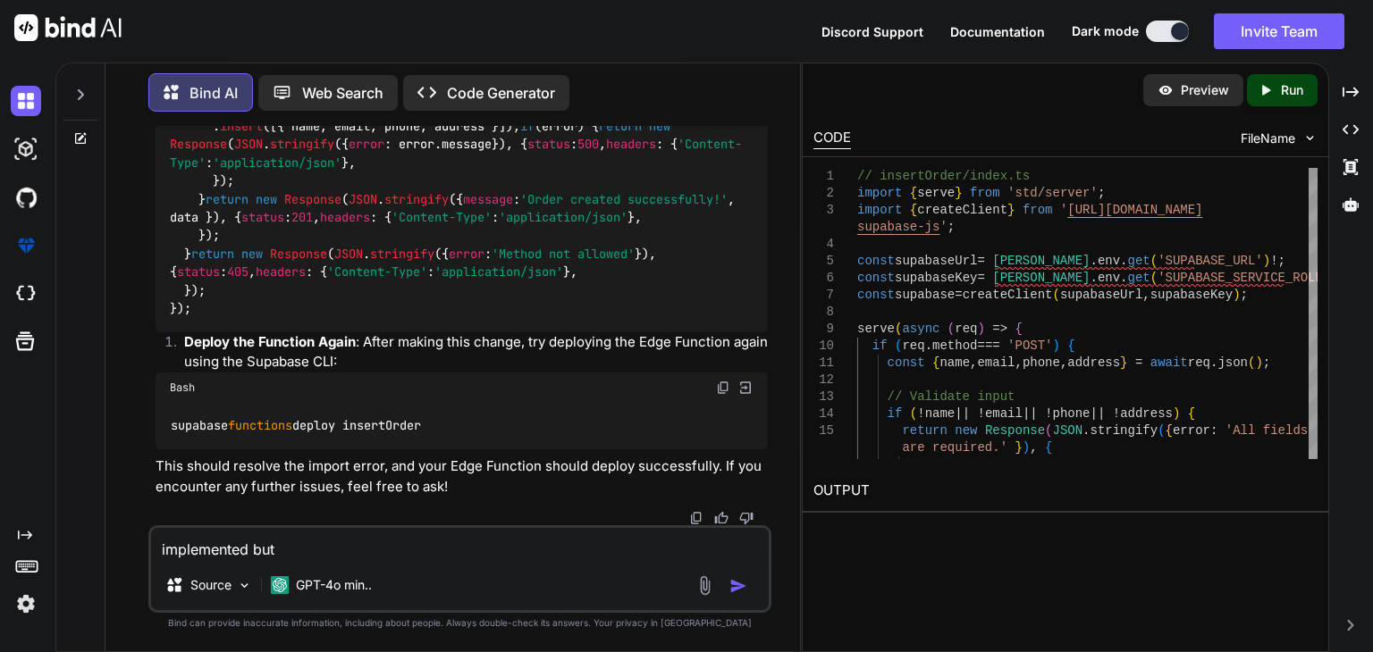
click at [284, 551] on textarea "implemented but" at bounding box center [460, 544] width 618 height 32
paste textarea "Failed to deploy edge function: failed to create the graph Caused by: Relative …"
type textarea "implemented but get got another error: Failed to deploy edge function: failed t…"
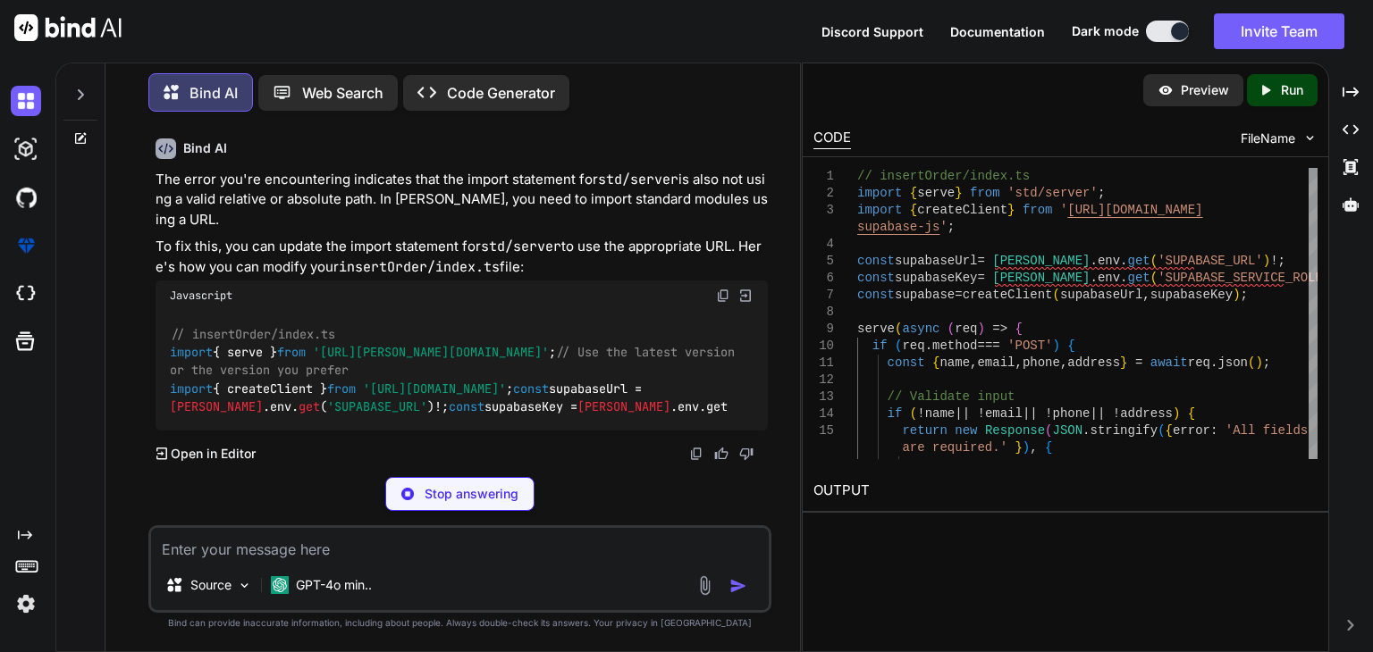
scroll to position [4450, 0]
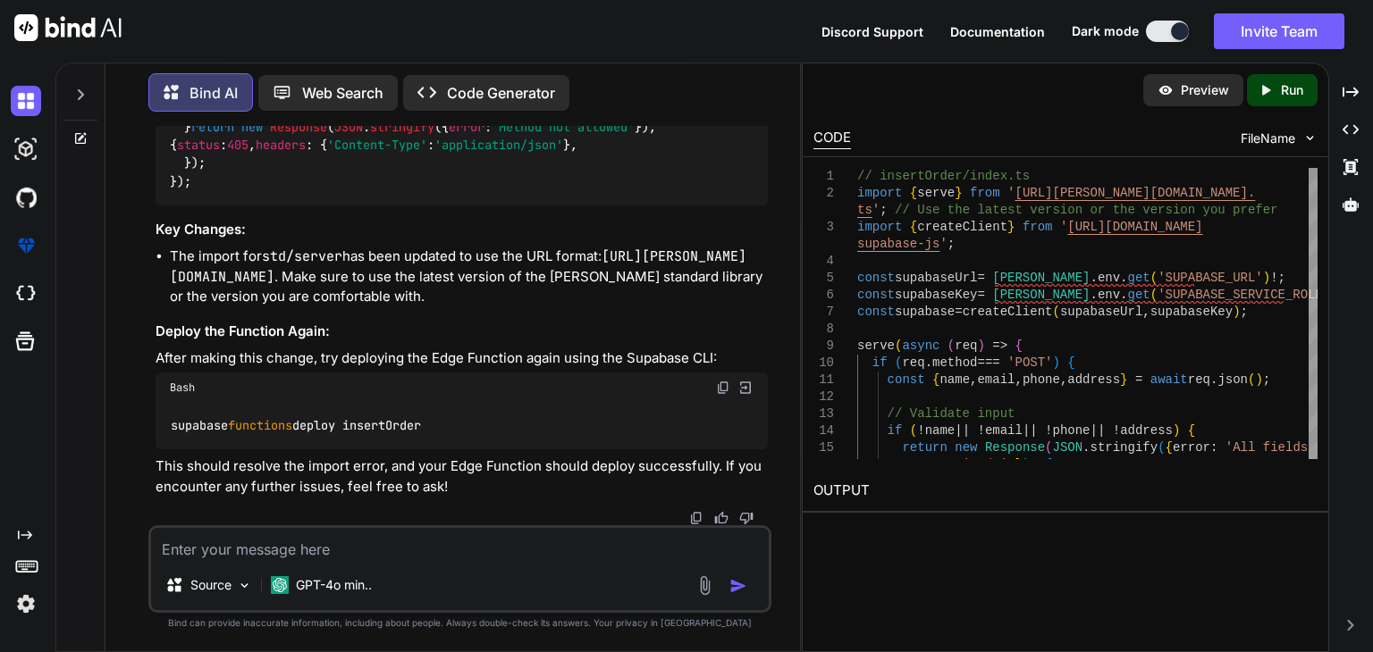
click at [353, 555] on textarea at bounding box center [460, 544] width 618 height 32
type textarea "N"
type textarea "n"
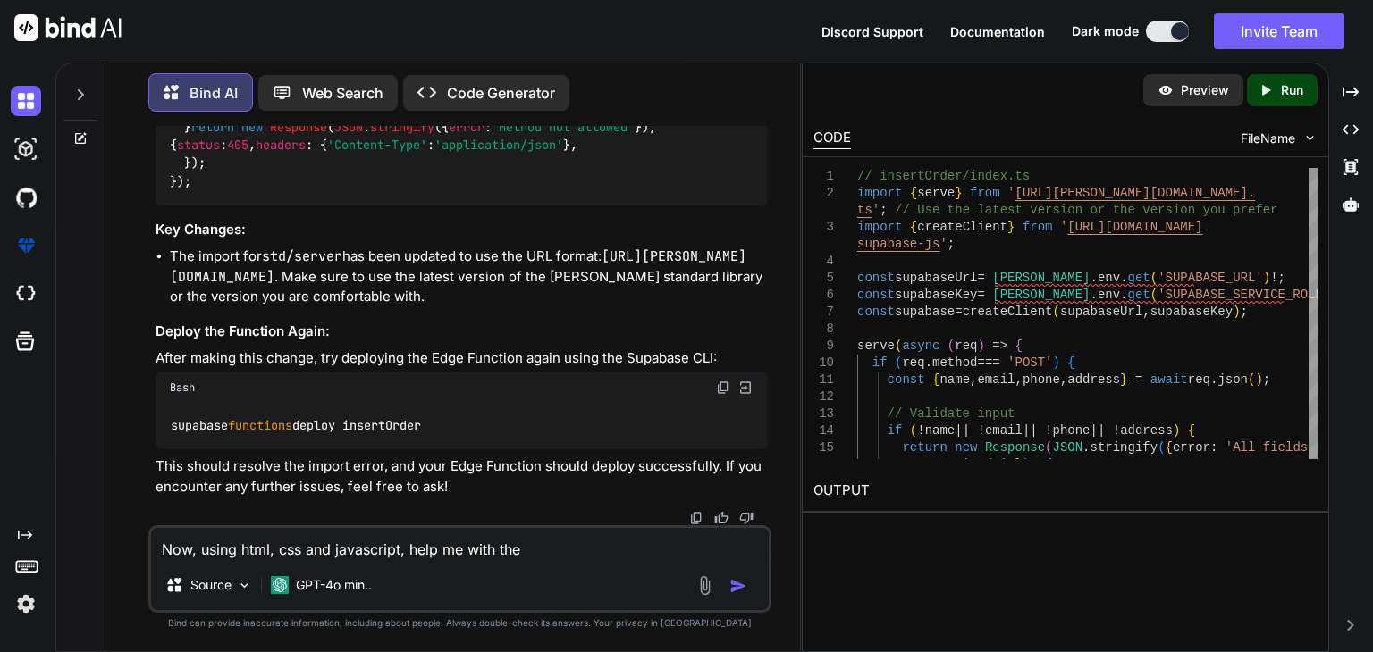
click at [559, 553] on textarea "Now, using html, css and javascript, help me with the" at bounding box center [460, 544] width 618 height 32
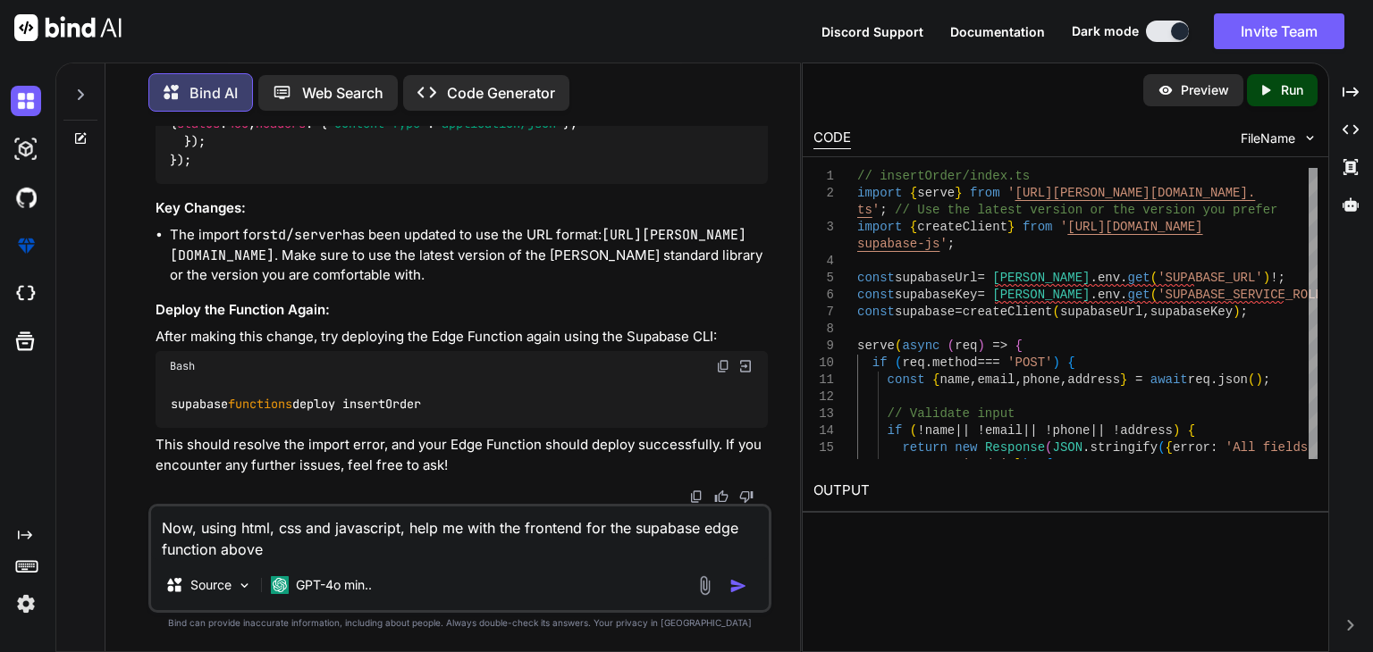
click at [580, 527] on textarea "Now, using html, css and javascript, help me with the frontend for the supabase…" at bounding box center [460, 534] width 618 height 54
click at [433, 551] on textarea "Now, using html, css and javascript, help me with the frontend (including the f…" at bounding box center [460, 534] width 618 height 54
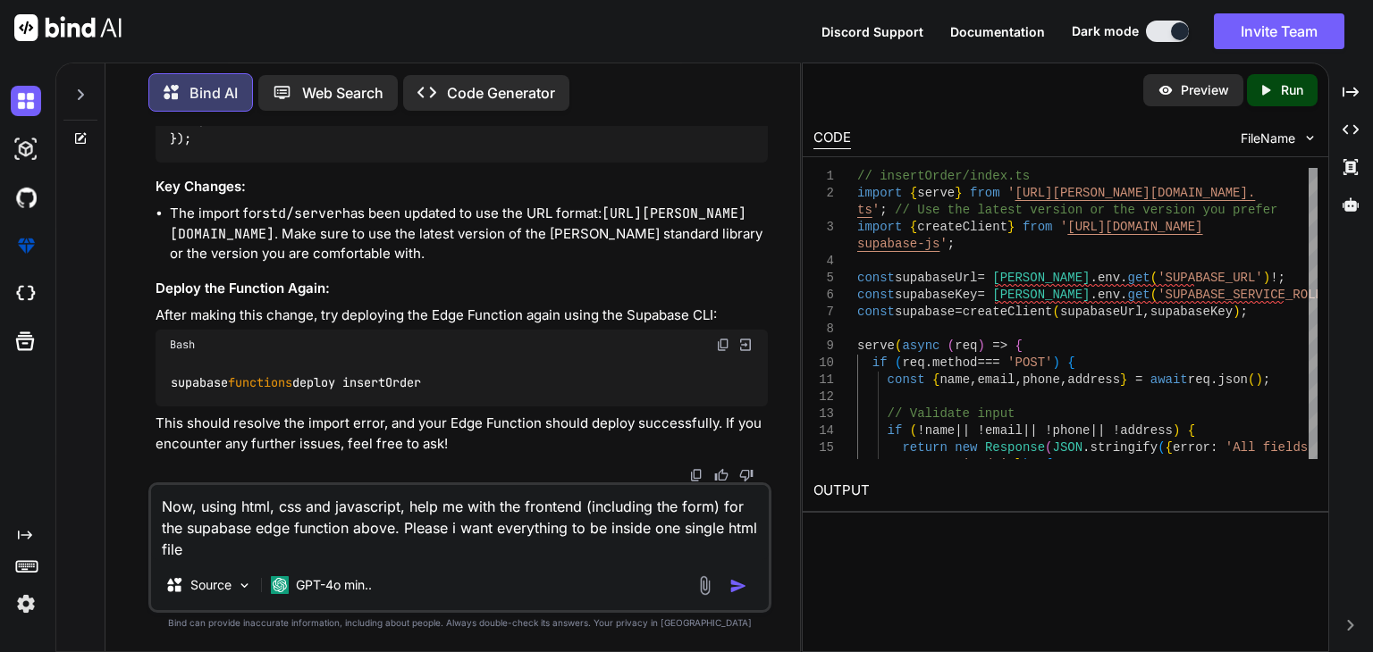
type textarea "Now, using html, css and javascript, help me with the frontend (including the f…"
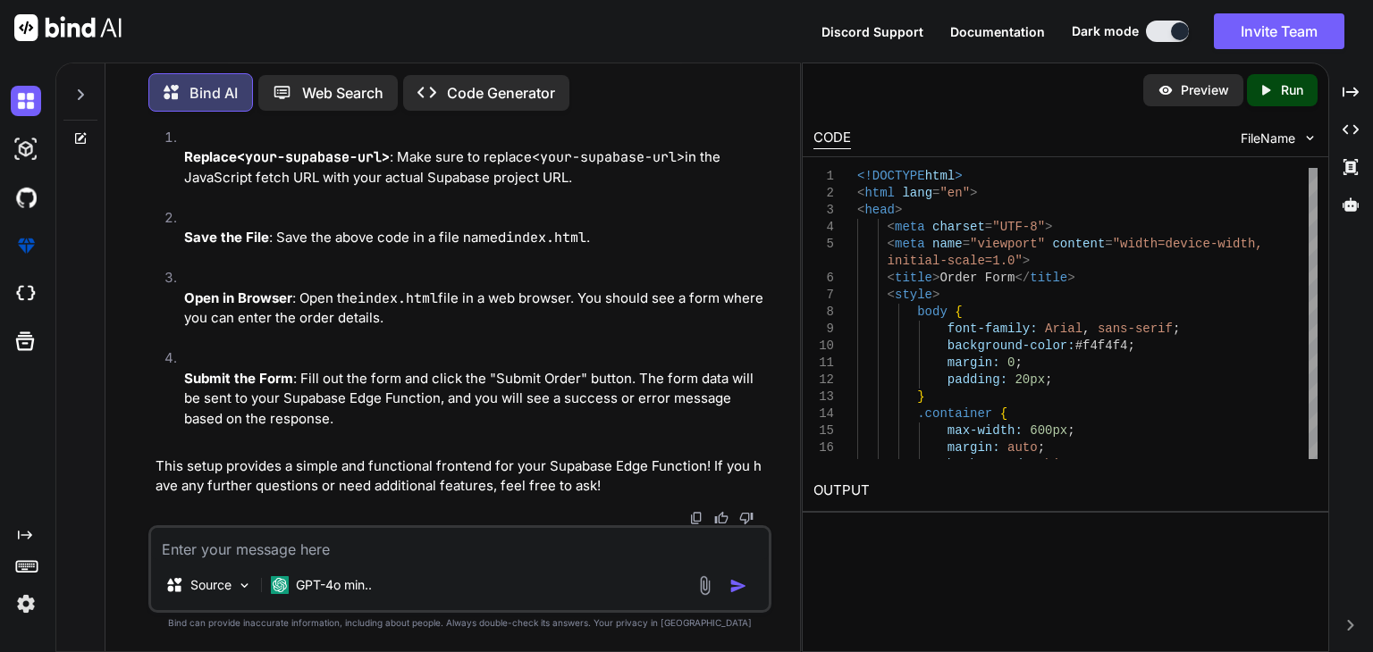
scroll to position [7387, 0]
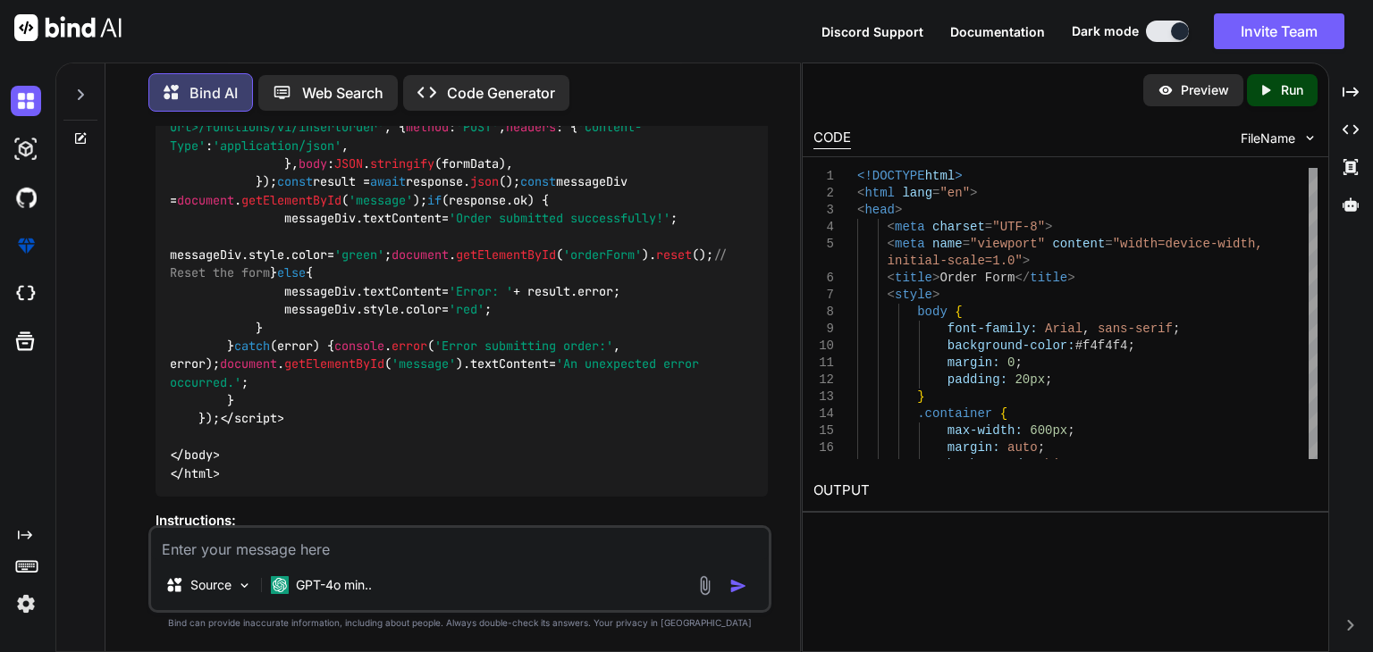
scroll to position [5759, 0]
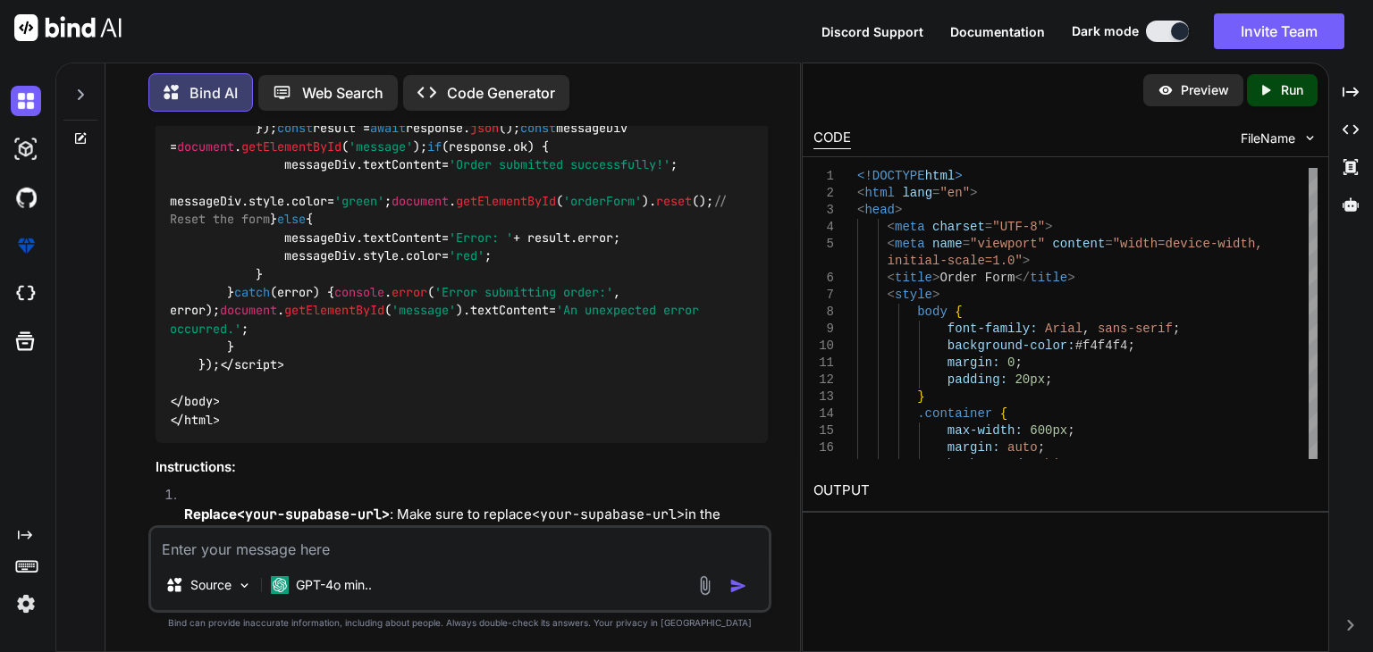
click at [421, 548] on textarea at bounding box center [460, 544] width 618 height 32
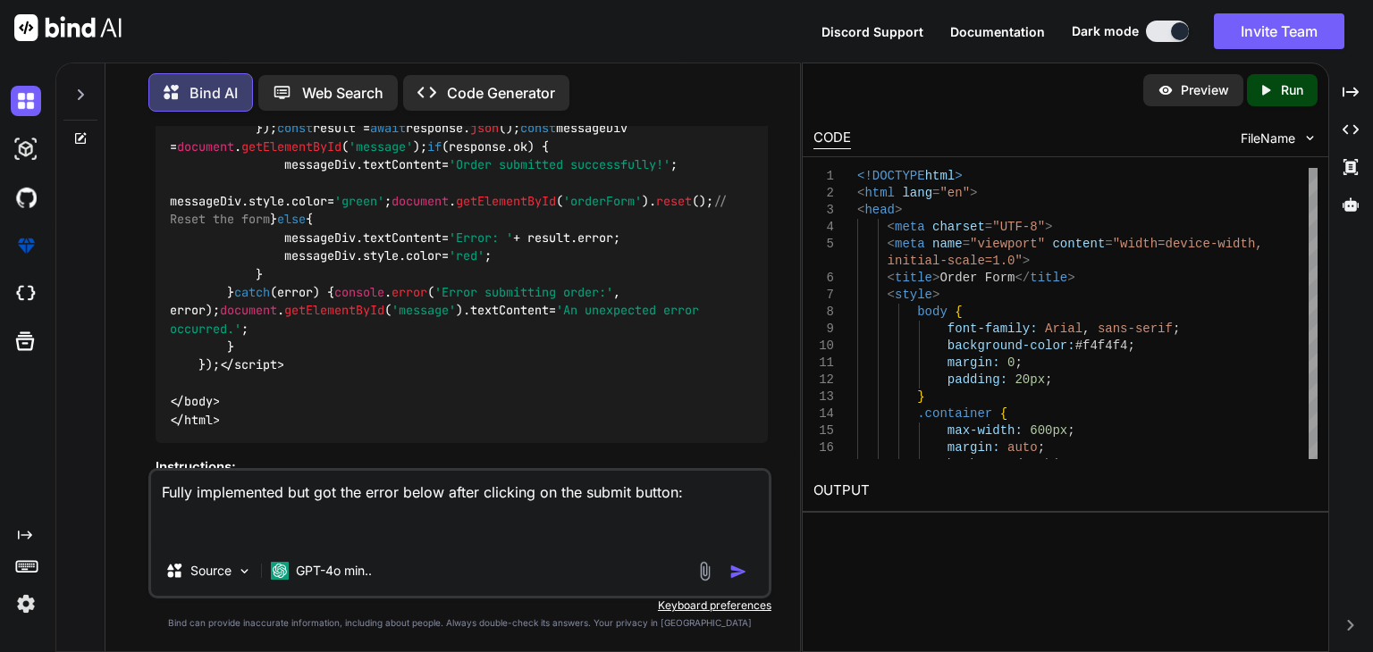
paste textarea "Access to fetch at '[URL][DOMAIN_NAME]' from origin 'null' has been blocked by …"
type textarea "Fully implemented but got the error below after clicking on the submit button: …"
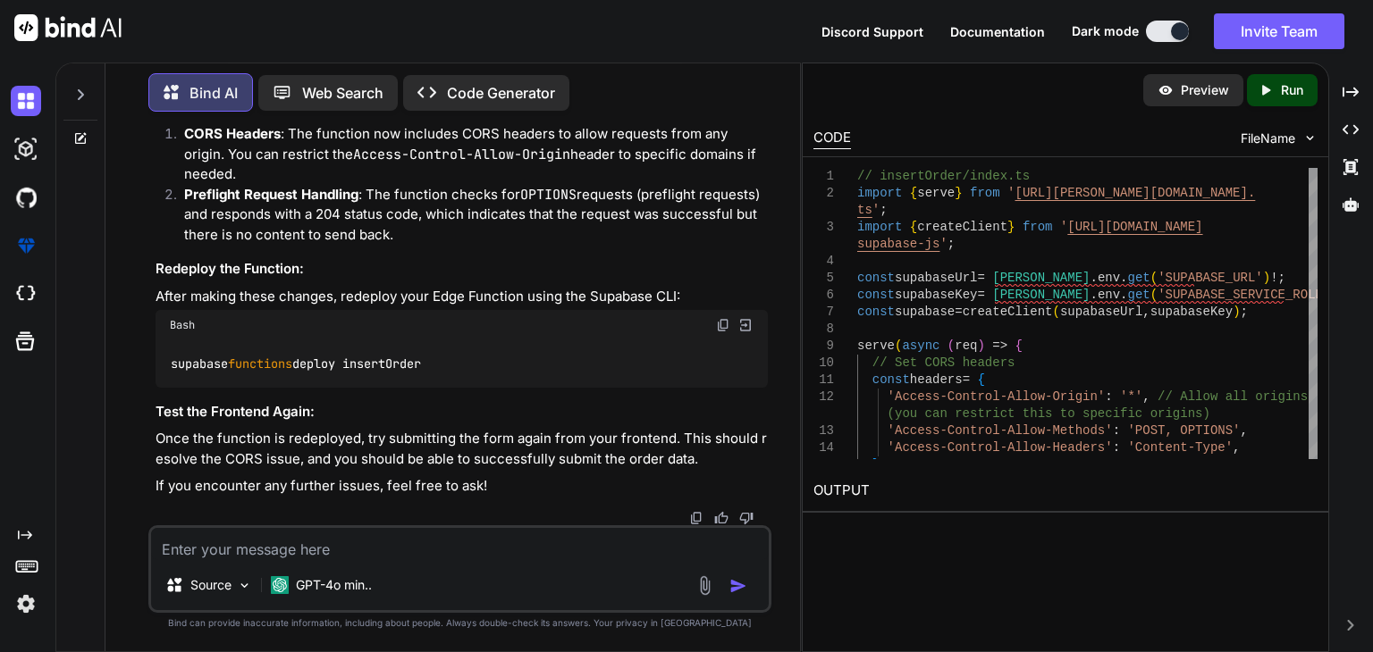
scroll to position [9095, 0]
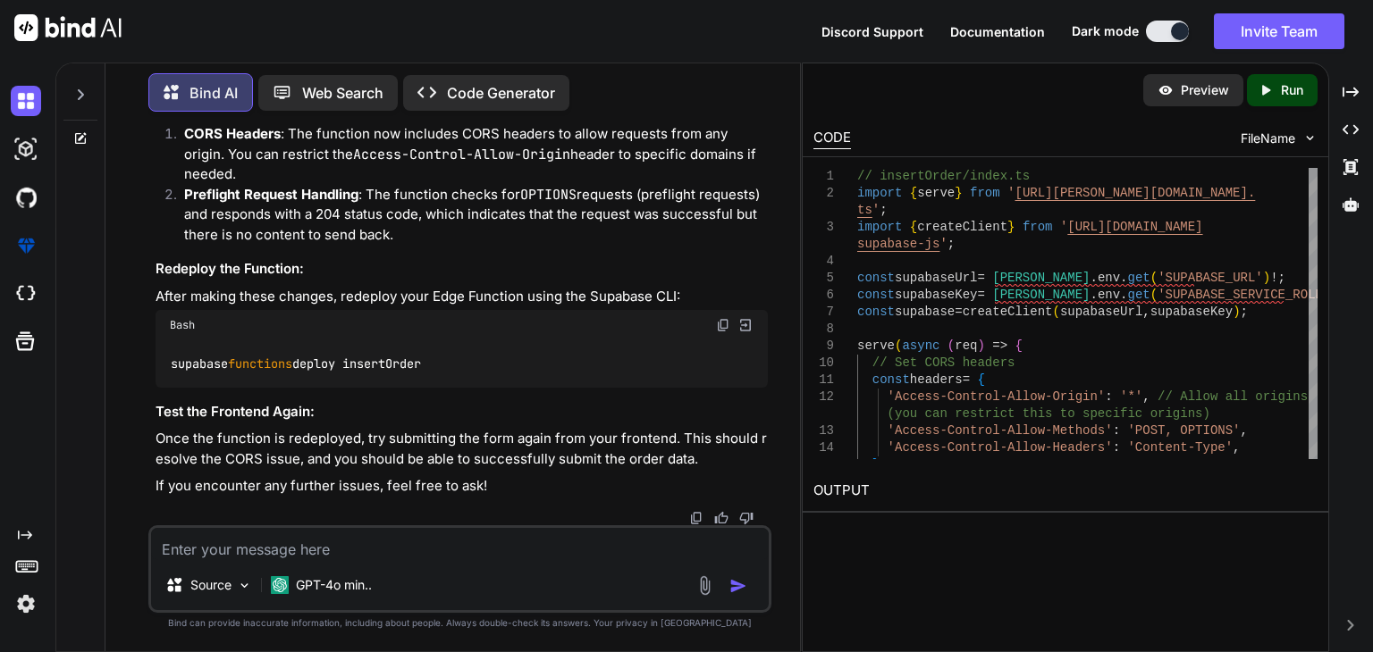
click at [432, 547] on textarea at bounding box center [460, 544] width 618 height 32
paste textarea "[URL][DOMAIN_NAME] 401 (Unauthorized)"
type textarea "Implemented but got this error: [URL][DOMAIN_NAME] 401 (Unauthorized)"
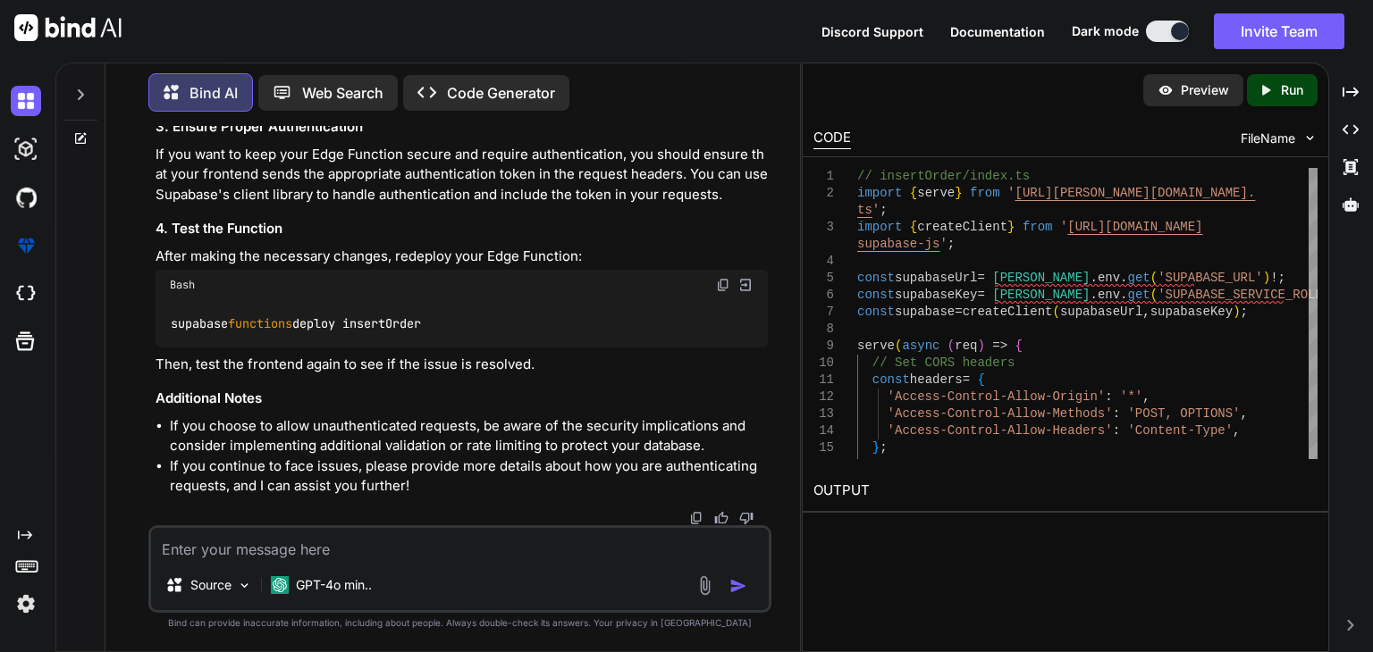
scroll to position [11054, 0]
